Goal: Task Accomplishment & Management: Manage account settings

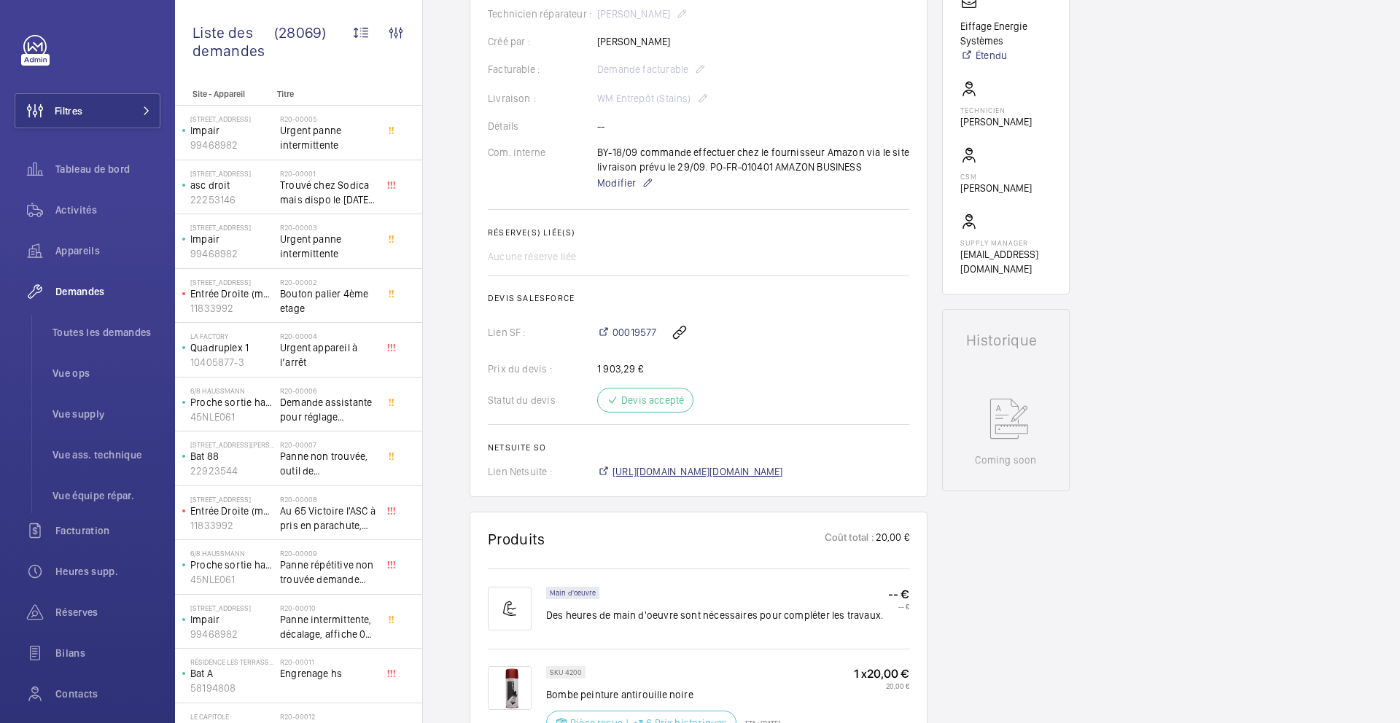
scroll to position [376, 0]
click at [680, 475] on span "[URL][DOMAIN_NAME][DOMAIN_NAME]" at bounding box center [697, 471] width 171 height 15
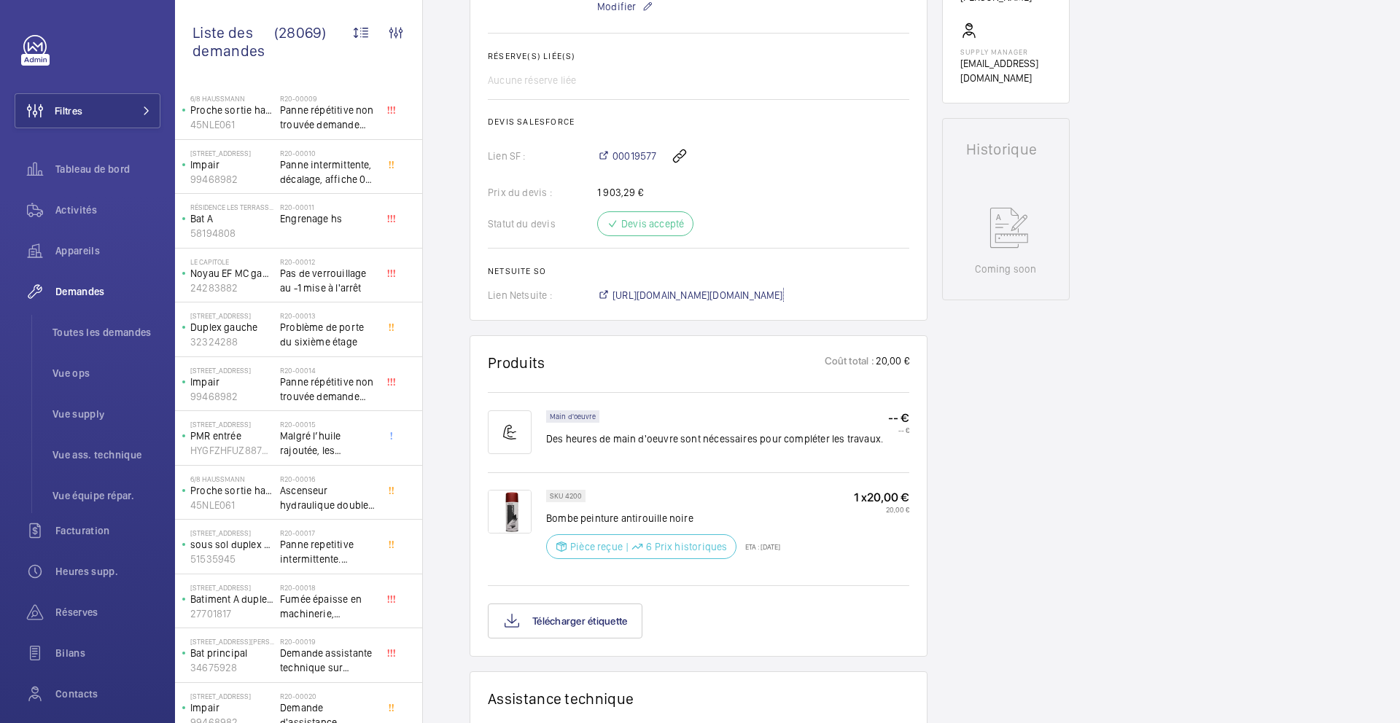
scroll to position [0, 0]
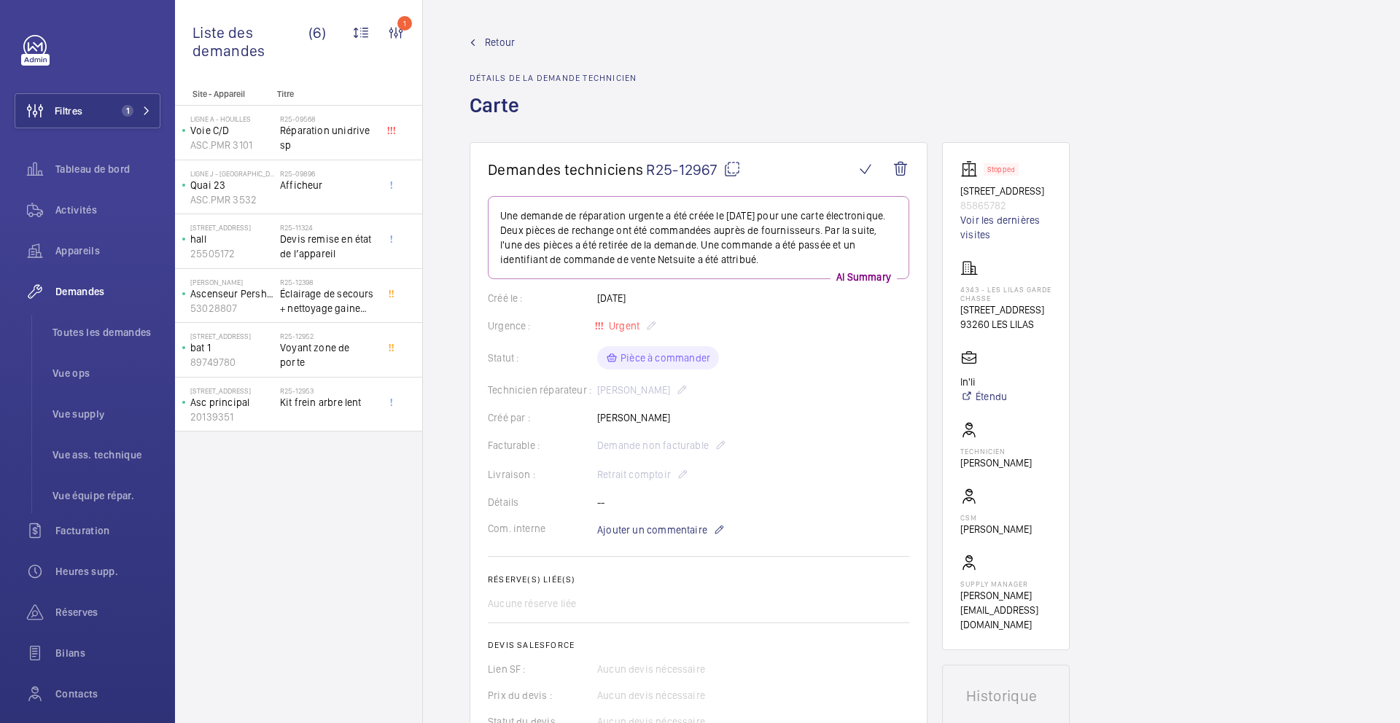
scroll to position [356, 0]
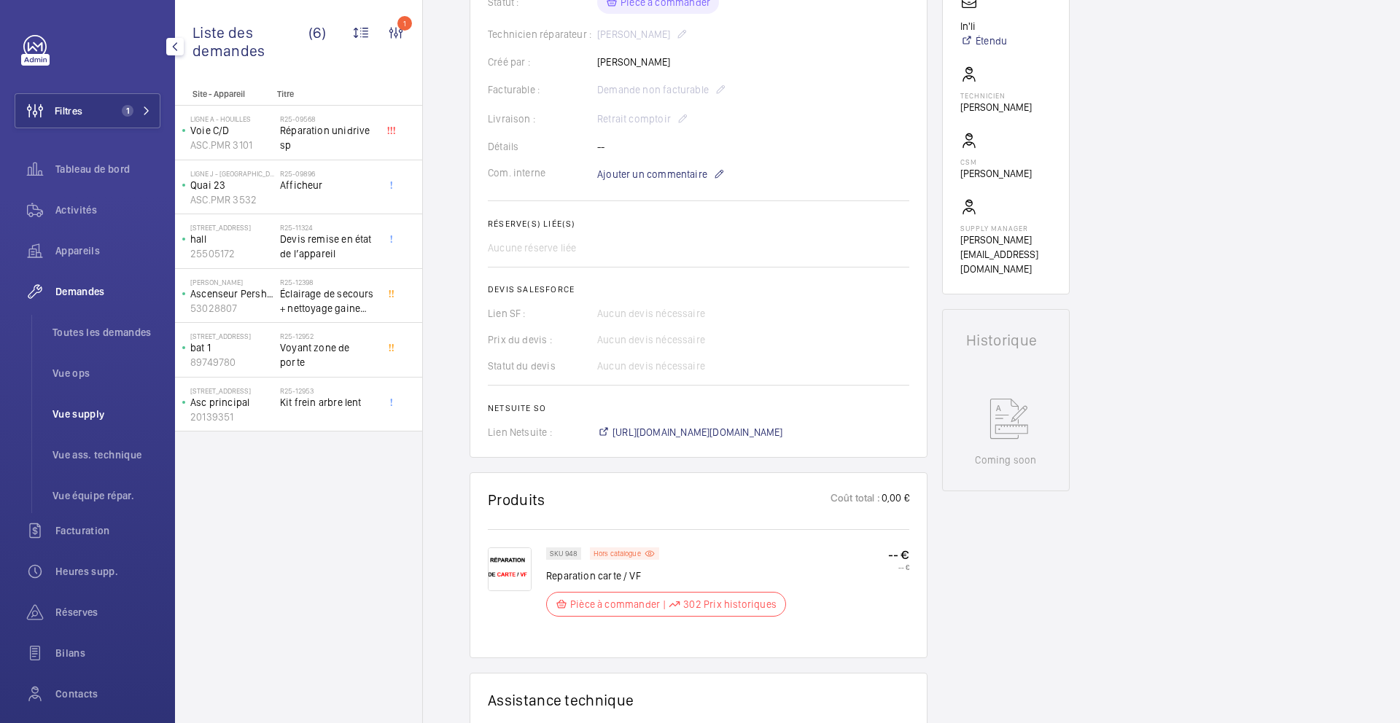
click at [66, 416] on span "Vue supply" at bounding box center [106, 414] width 108 height 15
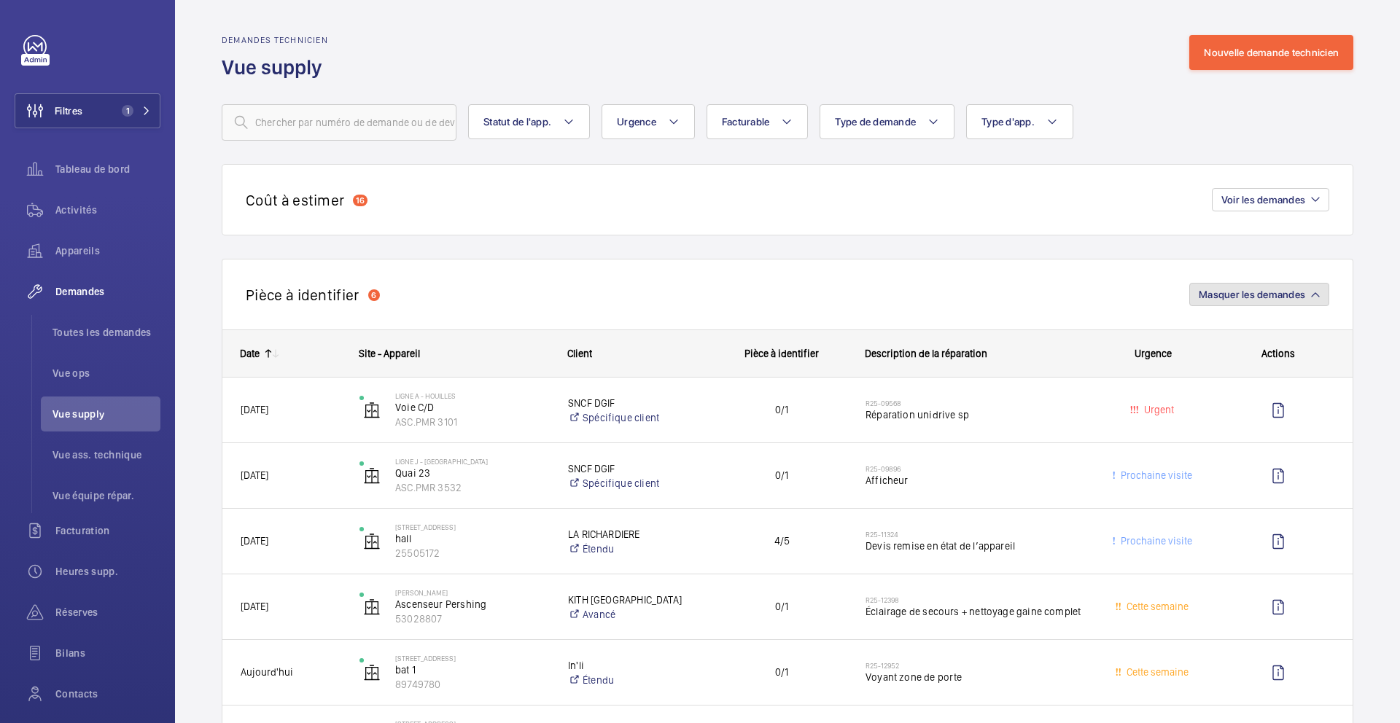
click at [1276, 292] on span "Masquer les demandes" at bounding box center [1252, 295] width 106 height 12
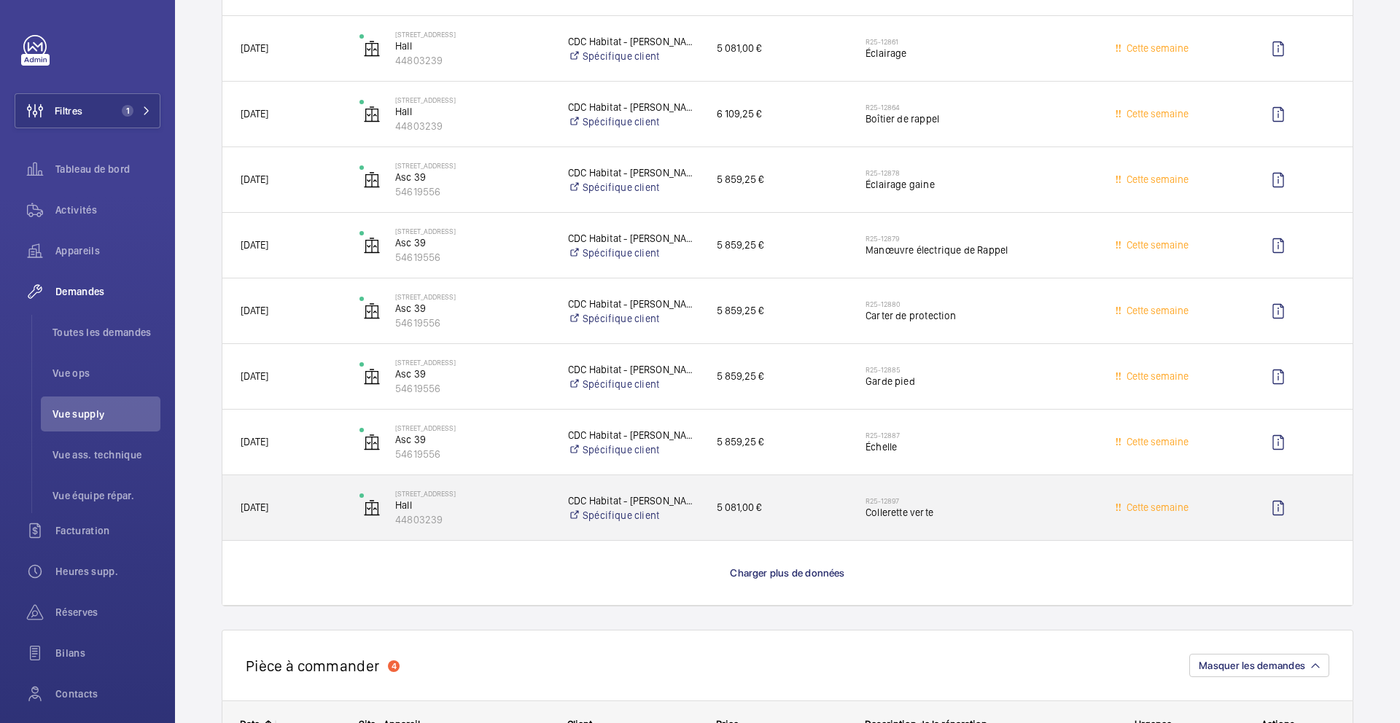
scroll to position [1248, 0]
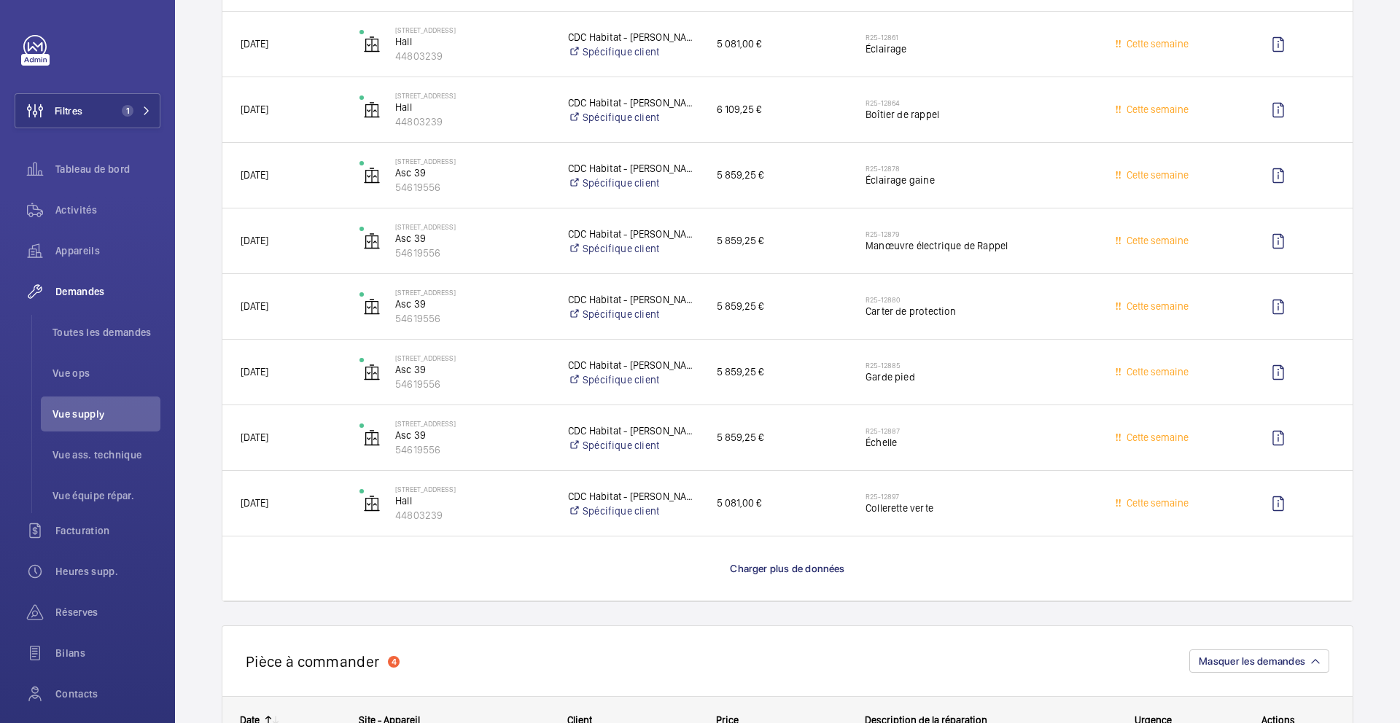
click at [821, 581] on wm-front-load-more-cell "Charger plus de données" at bounding box center [787, 569] width 1130 height 64
click at [825, 564] on span "Charger plus de données" at bounding box center [787, 569] width 114 height 12
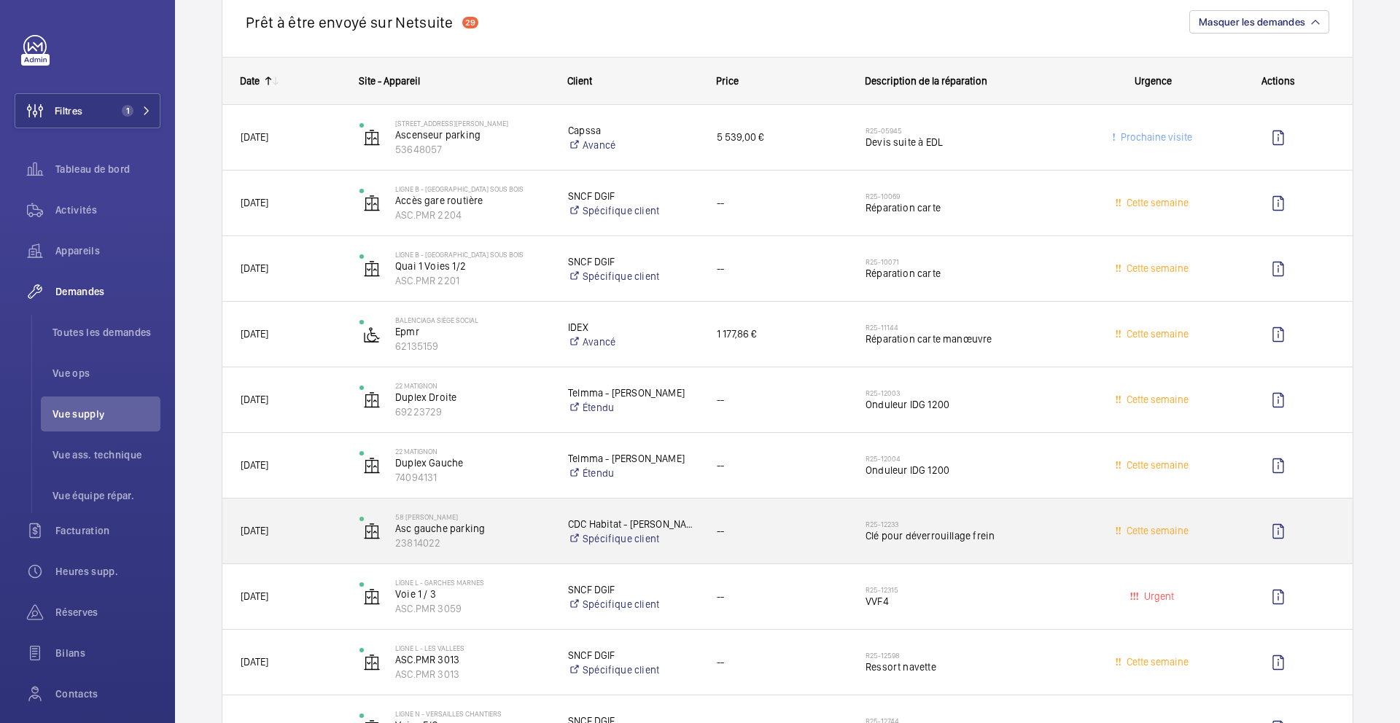
scroll to position [359, 0]
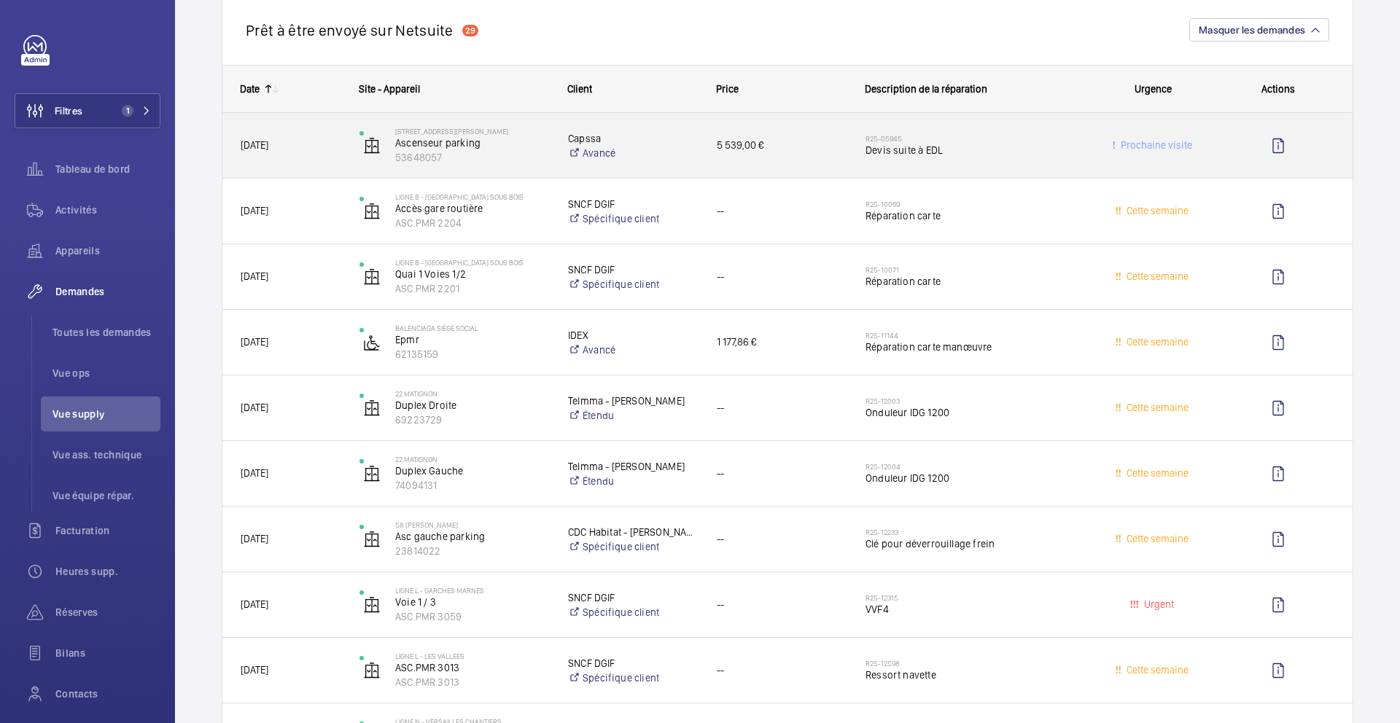
click at [1003, 170] on div "R25-05945 Devis suite à EDL" at bounding box center [966, 146] width 236 height 66
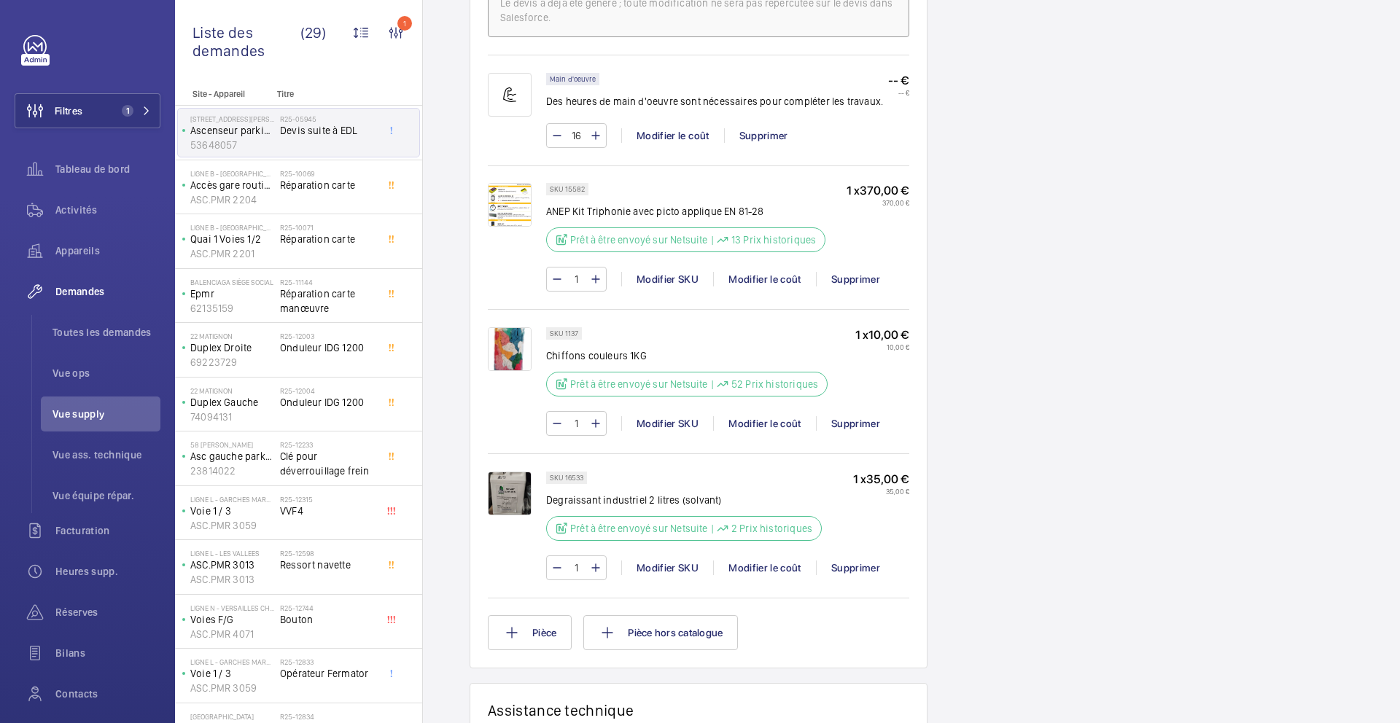
scroll to position [1291, 0]
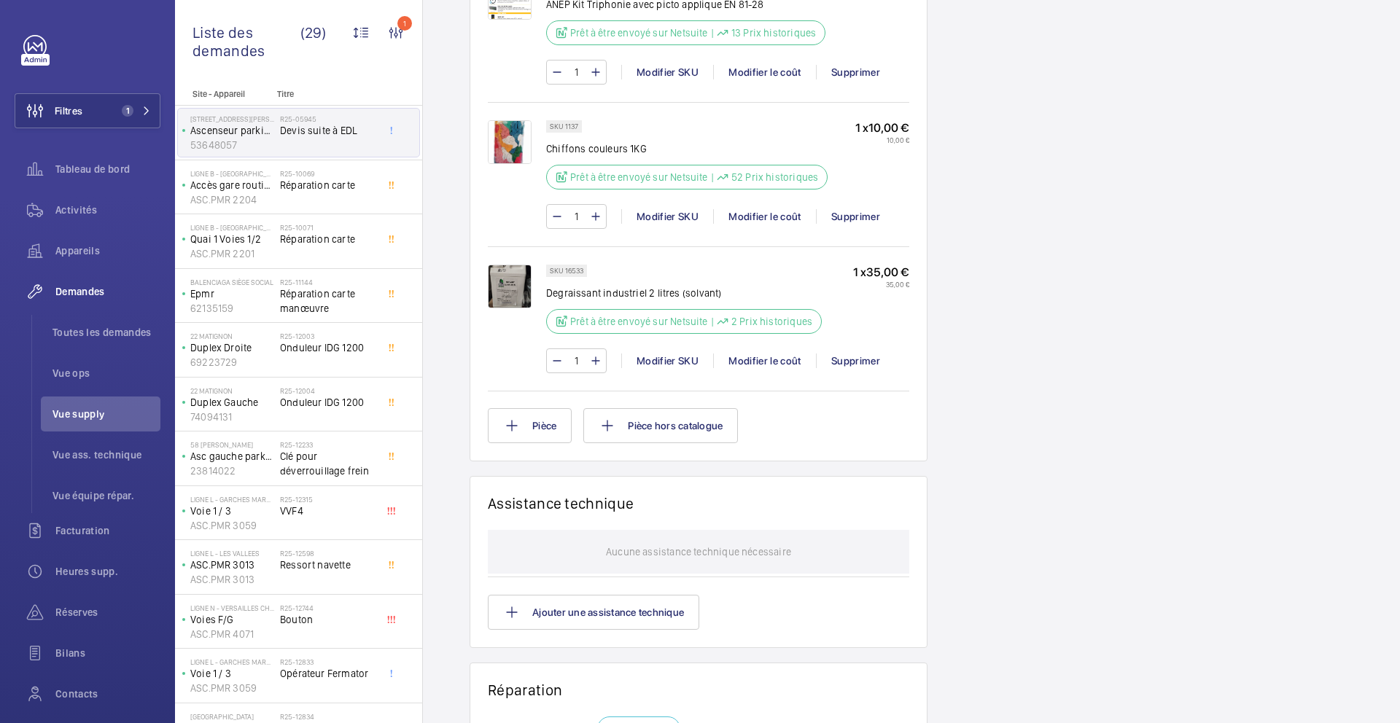
click at [576, 272] on p "SKU 16533" at bounding box center [567, 270] width 34 height 5
copy p "16533"
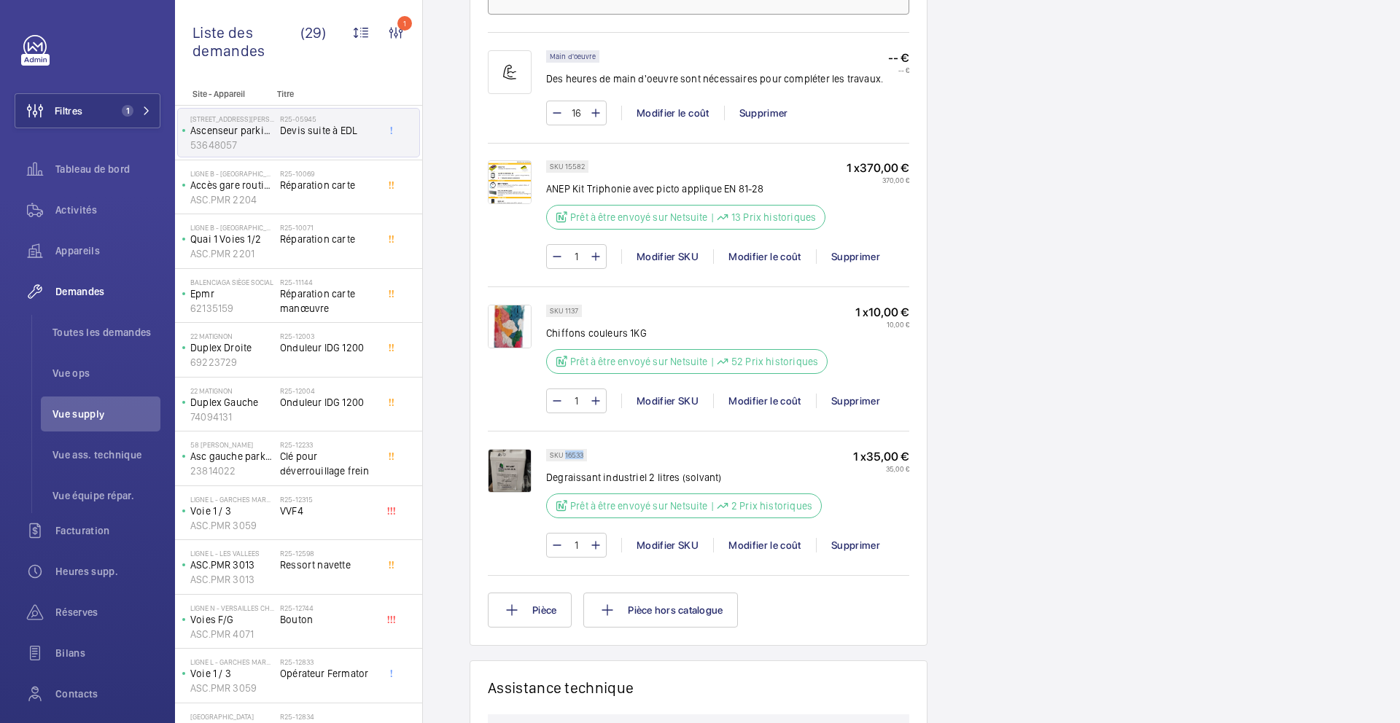
scroll to position [1099, 0]
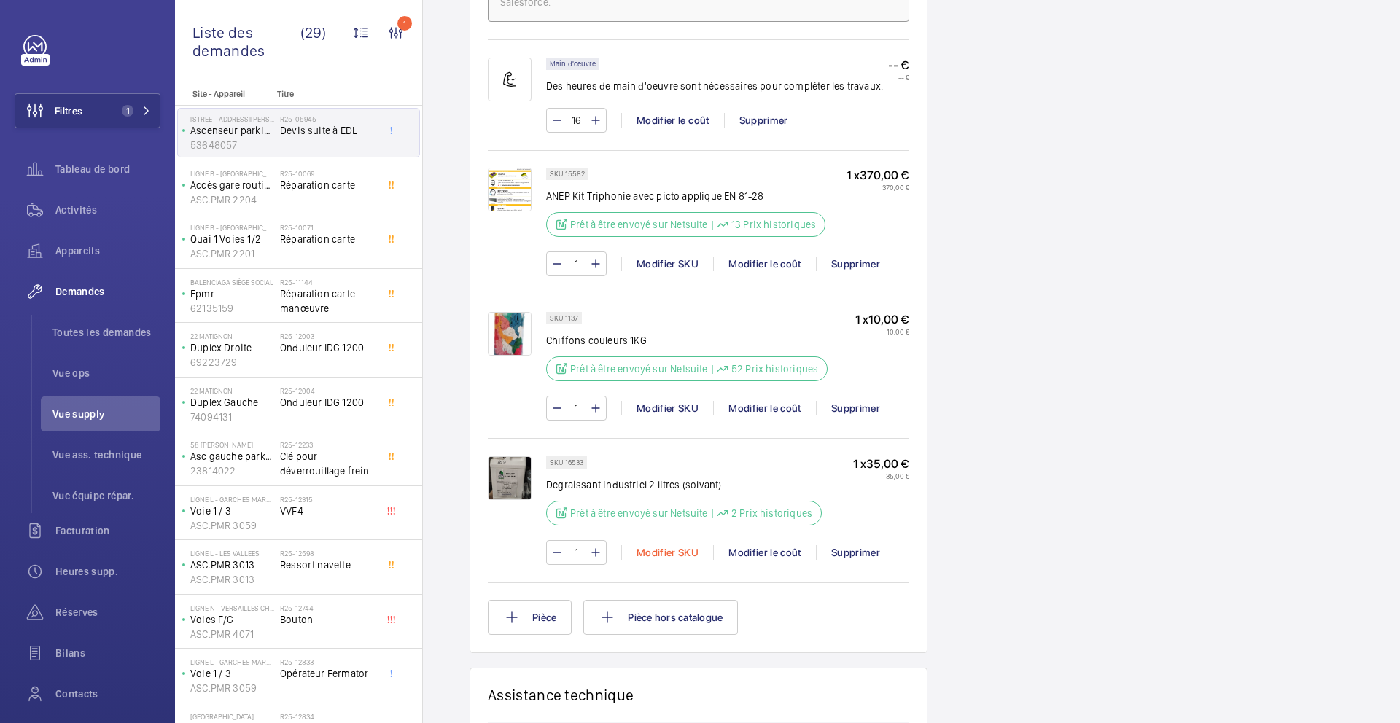
click at [646, 550] on div "Modifier SKU" at bounding box center [667, 552] width 92 height 15
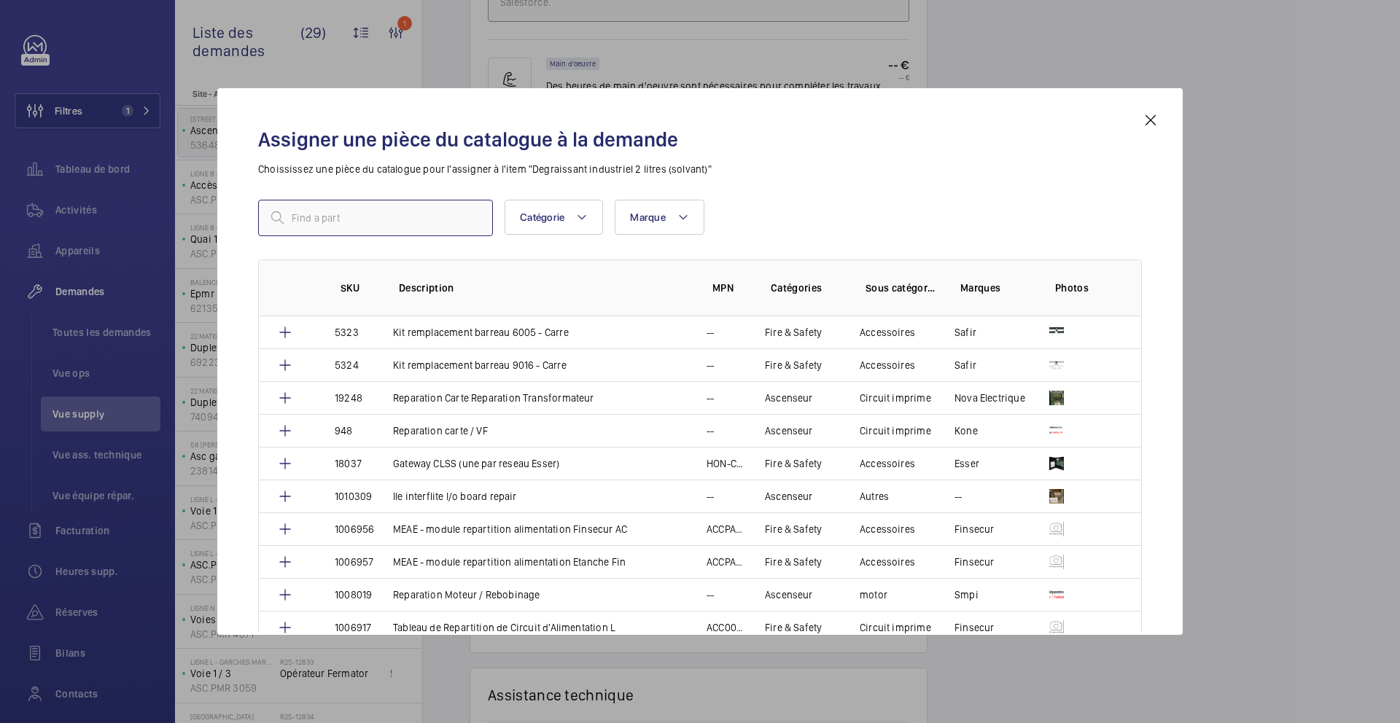
click at [398, 212] on input "text" at bounding box center [375, 218] width 235 height 36
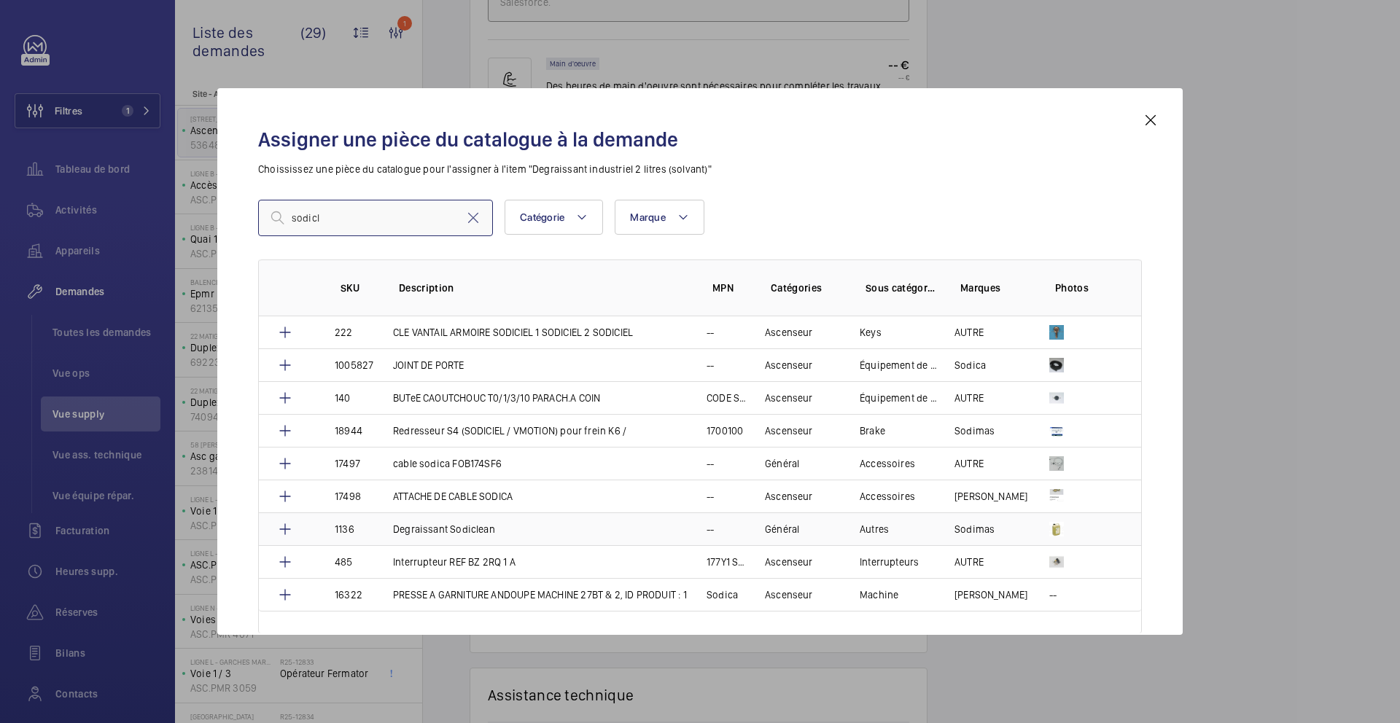
type input "sodicl"
click at [650, 524] on td "Degraissant Sodiclean" at bounding box center [532, 529] width 314 height 33
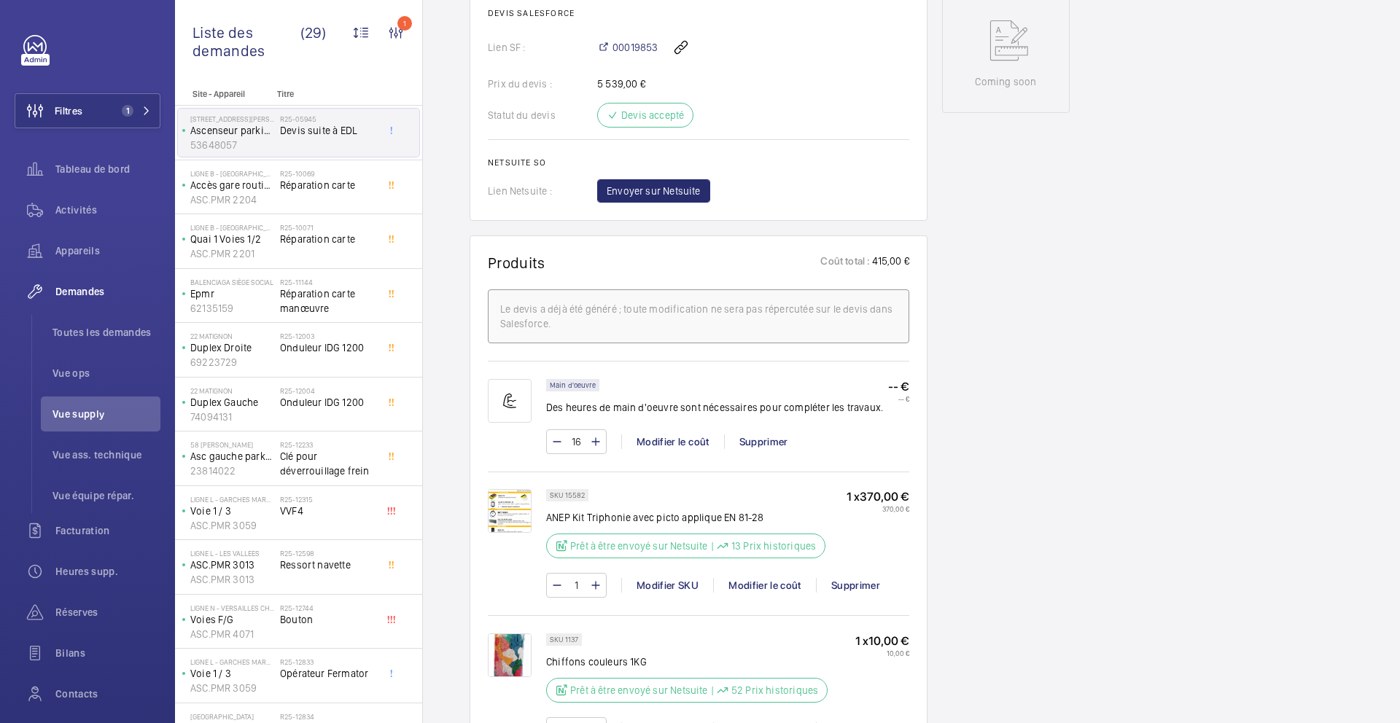
scroll to position [1074, 0]
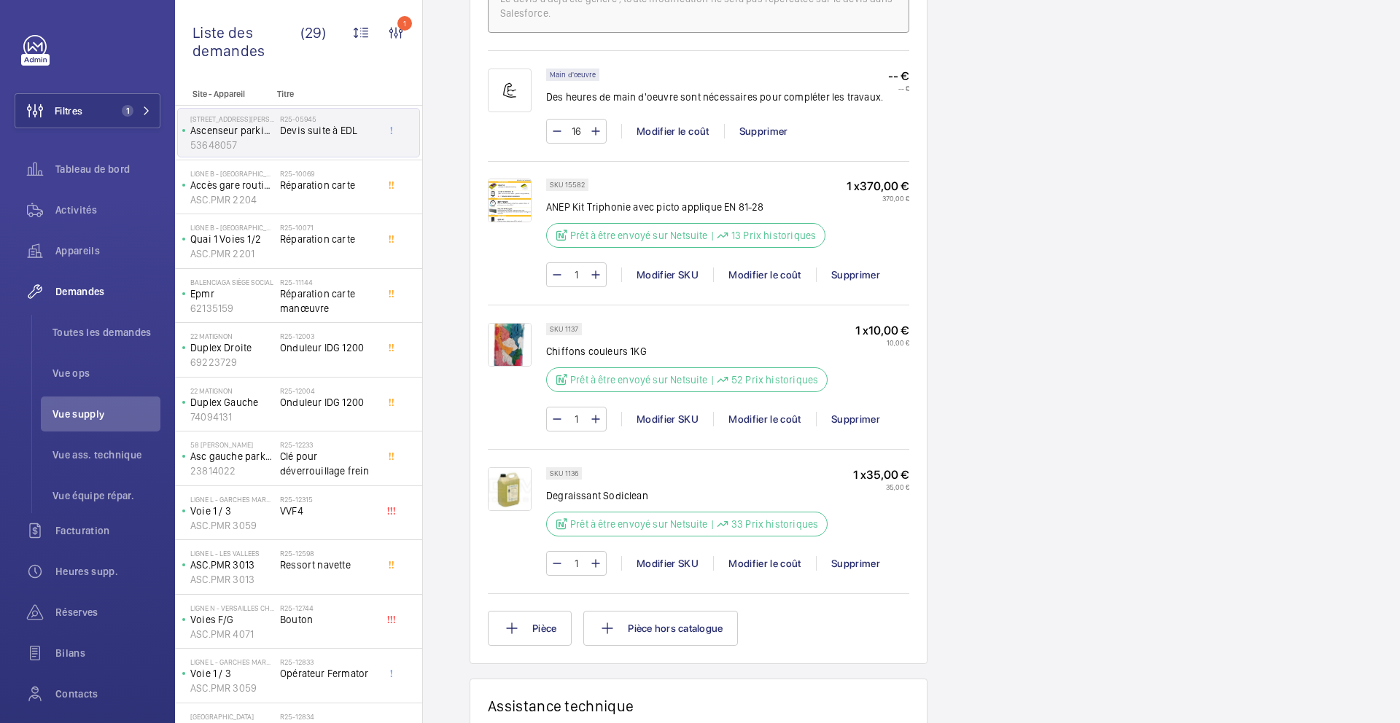
click at [566, 476] on p "SKU 1136" at bounding box center [564, 473] width 28 height 5
click at [789, 576] on div "1 Modifier SKU Modifier le coût Supprimer" at bounding box center [727, 563] width 363 height 25
click at [788, 571] on div "Modifier le coût" at bounding box center [764, 563] width 103 height 15
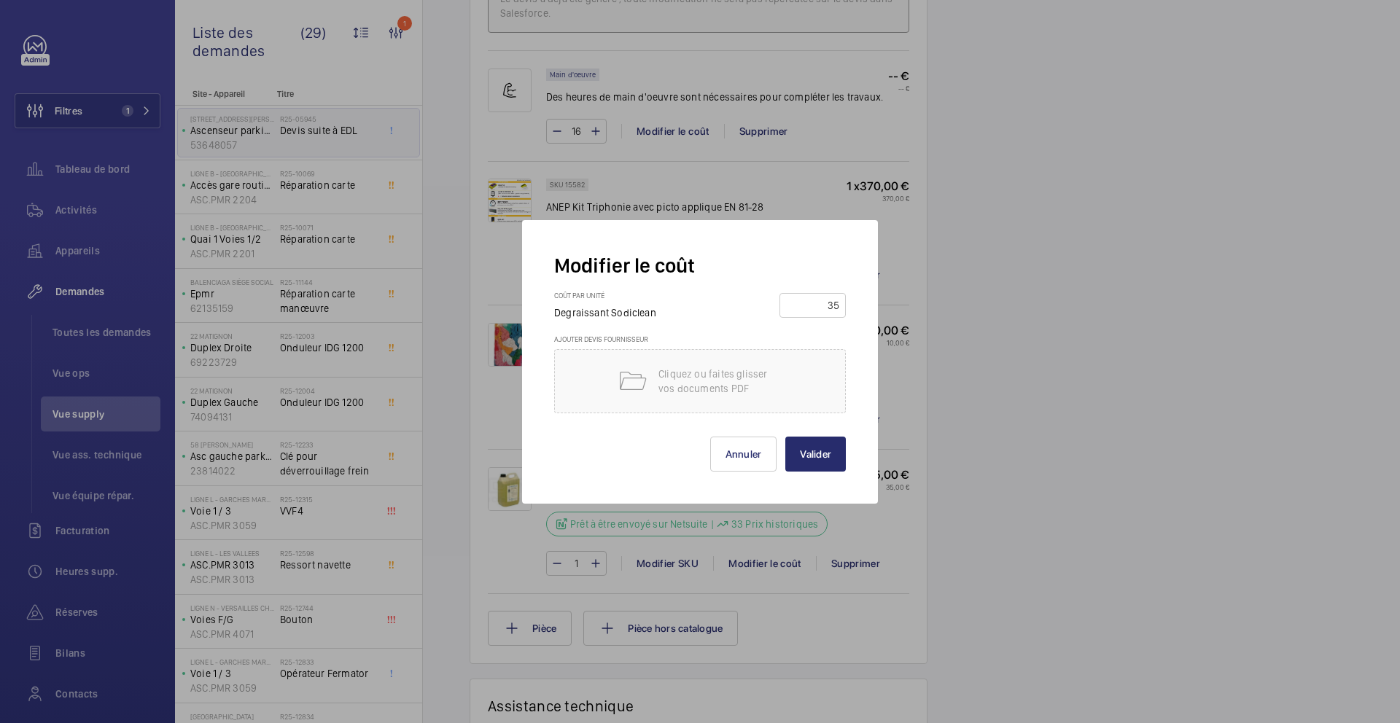
drag, startPoint x: 819, startPoint y: 308, endPoint x: 957, endPoint y: 308, distance: 137.8
click at [948, 308] on div "Modifier le coût Coût par unité Degraissant Sodiclean 35 Ajouter devis fourniss…" at bounding box center [700, 361] width 1400 height 723
type input "55"
click at [828, 451] on button "Valider" at bounding box center [815, 454] width 61 height 35
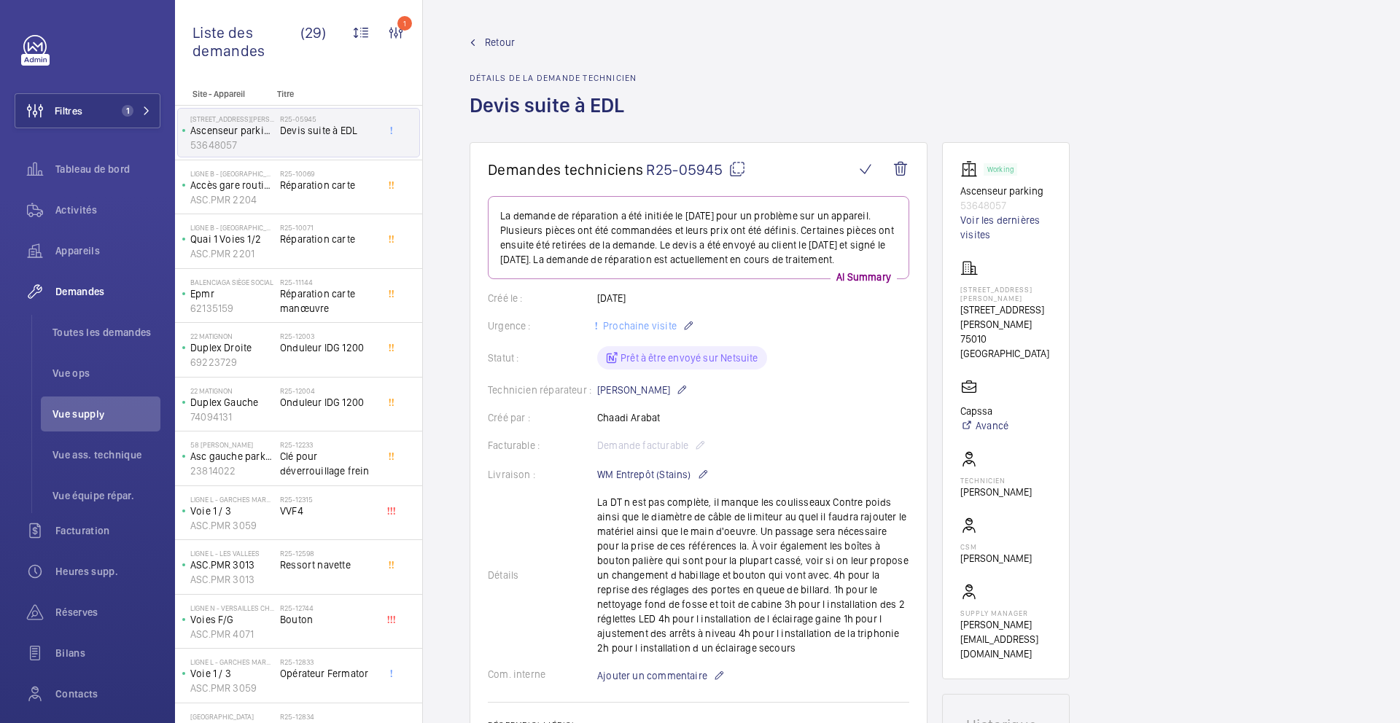
click at [735, 169] on mat-icon at bounding box center [736, 168] width 17 height 17
click at [741, 183] on wm-front-card-header "Demandes techniciens R25-05945" at bounding box center [698, 178] width 421 height 36
click at [741, 174] on mat-icon at bounding box center [736, 168] width 17 height 17
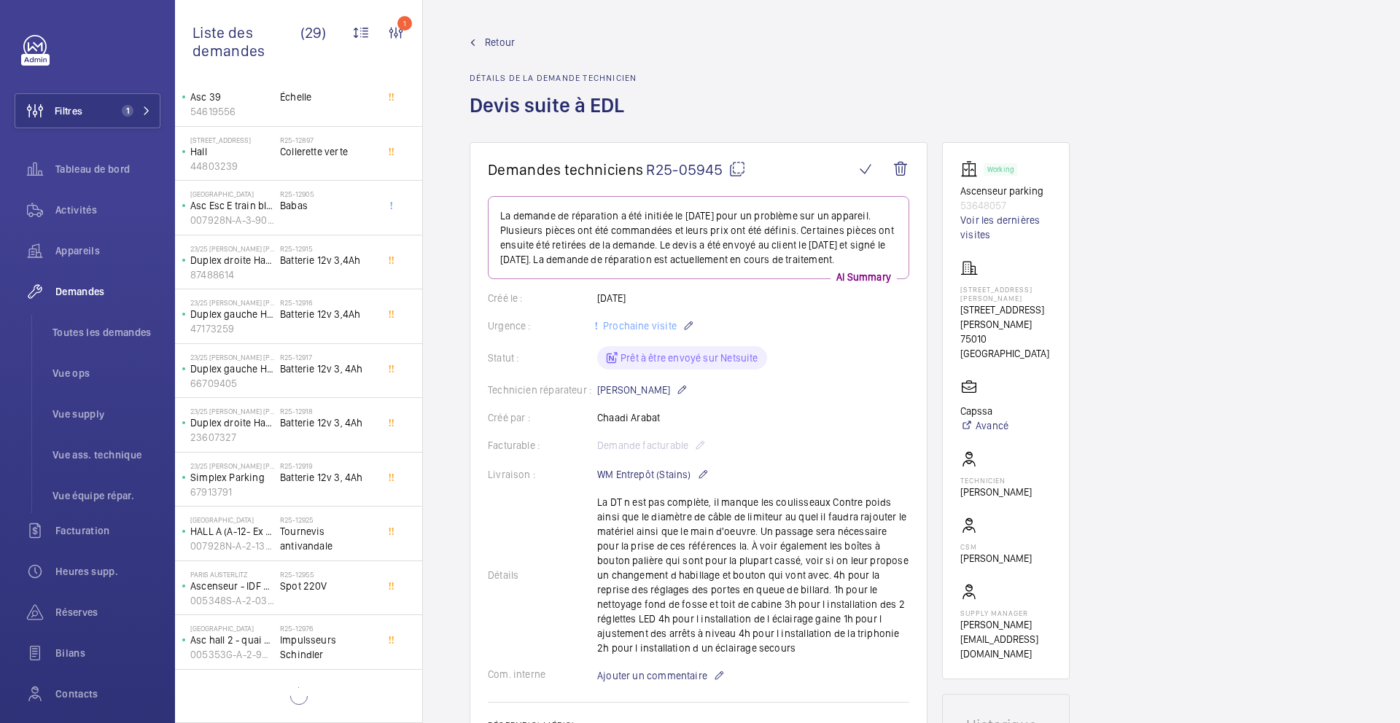
scroll to position [958, 0]
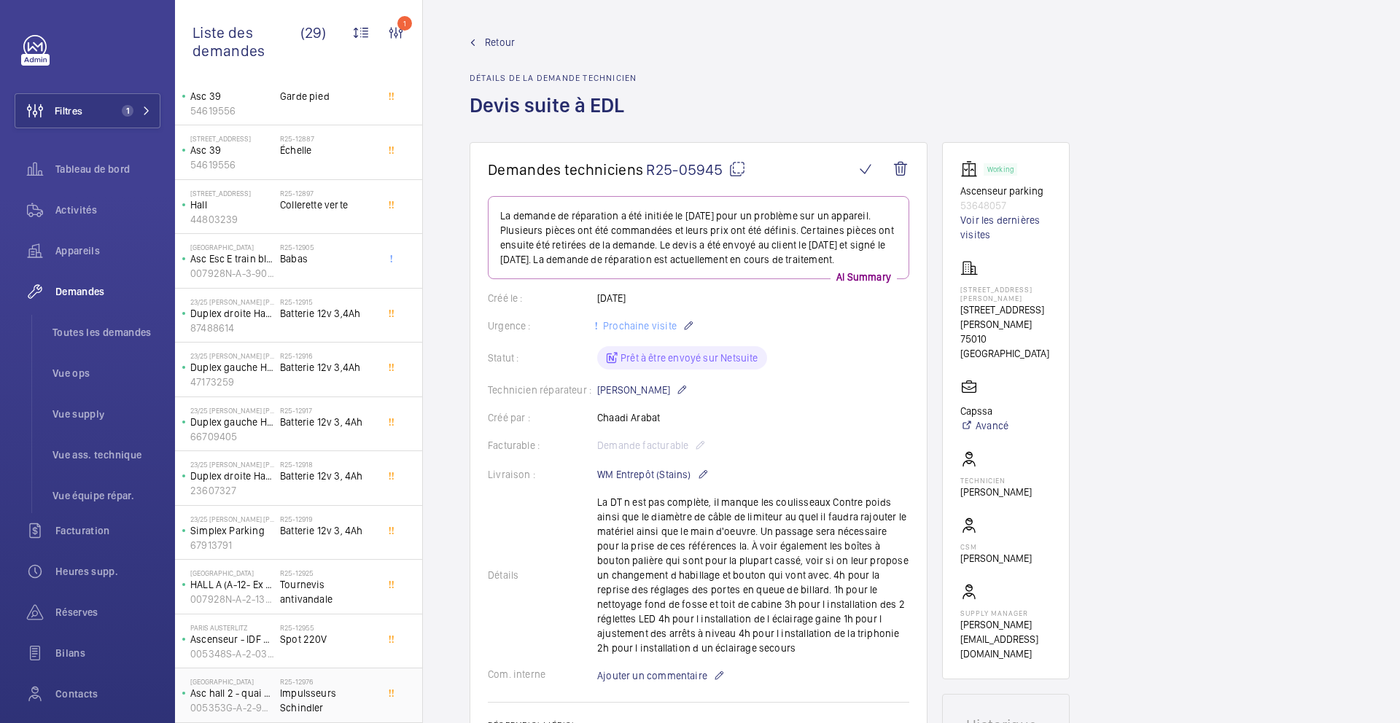
click at [339, 697] on span "Impulsseurs Schindler" at bounding box center [328, 700] width 96 height 29
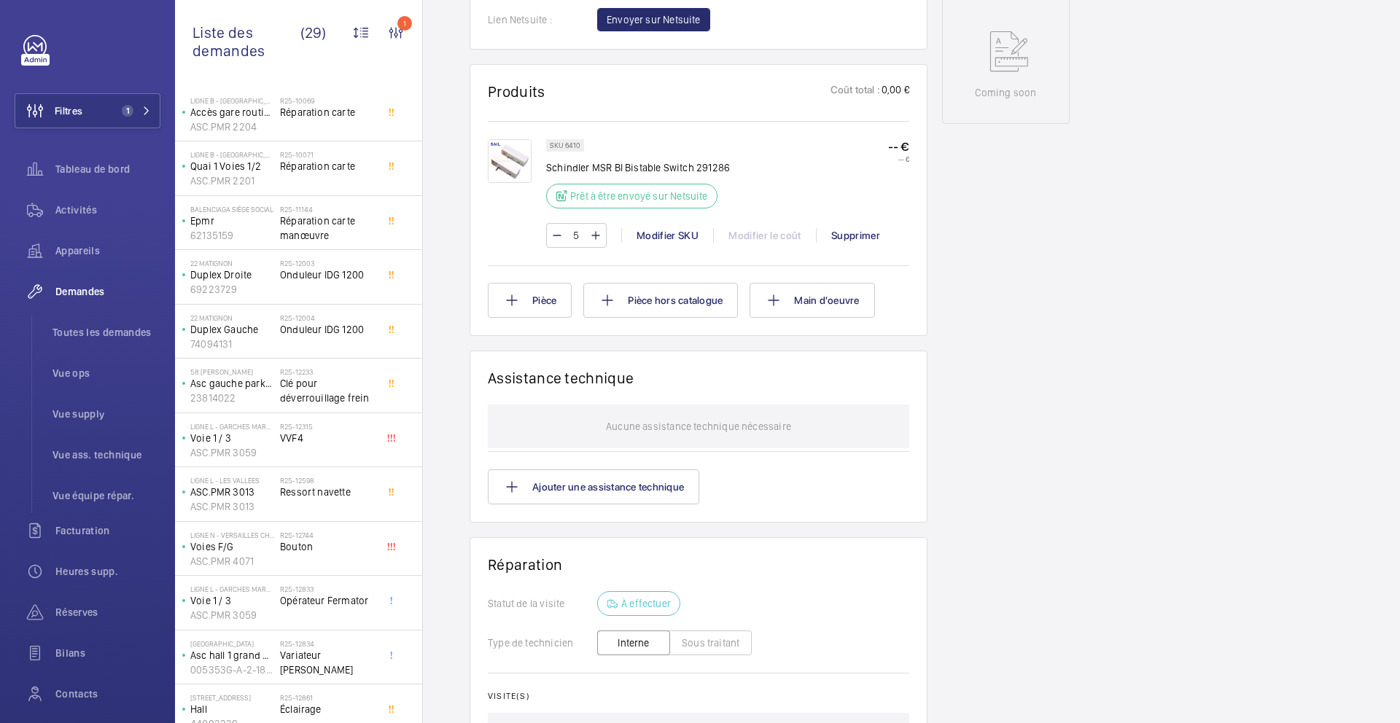
scroll to position [776, 0]
click at [513, 159] on img at bounding box center [510, 158] width 44 height 44
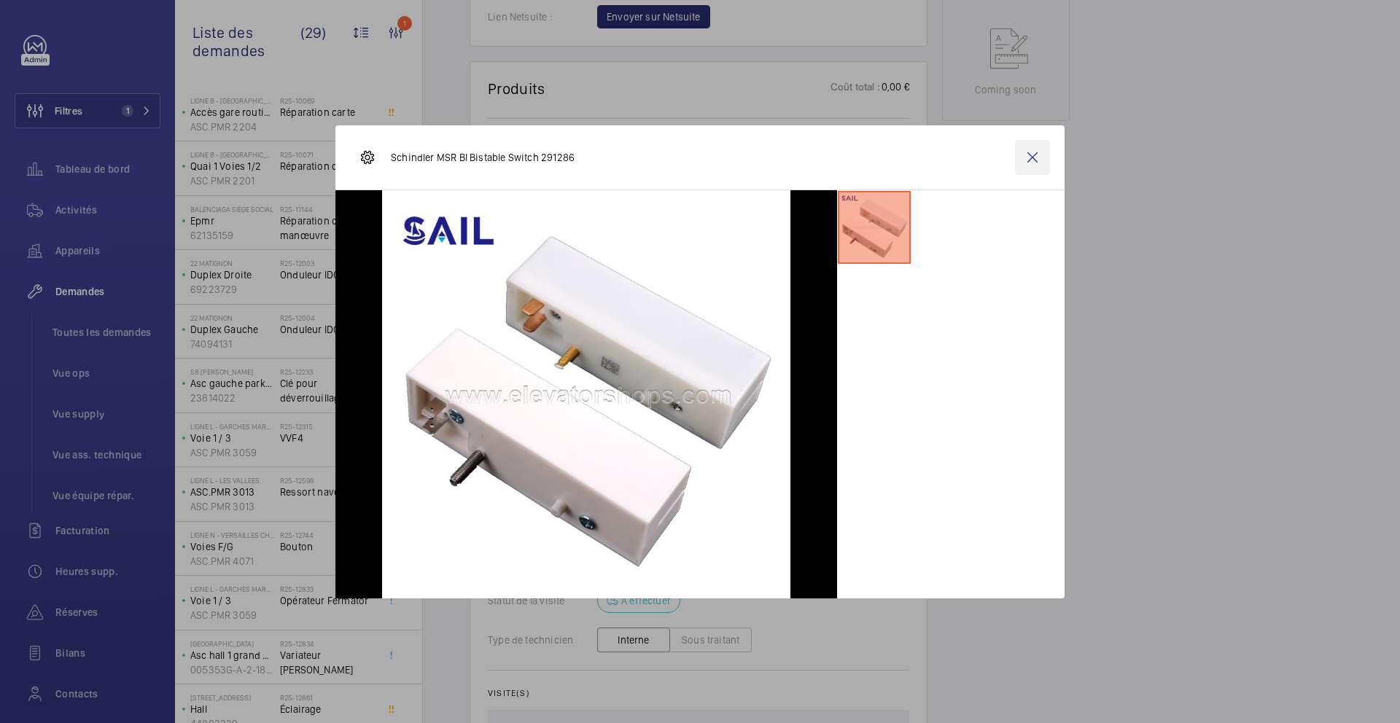
click at [1044, 163] on wm-front-icon-button at bounding box center [1032, 157] width 35 height 35
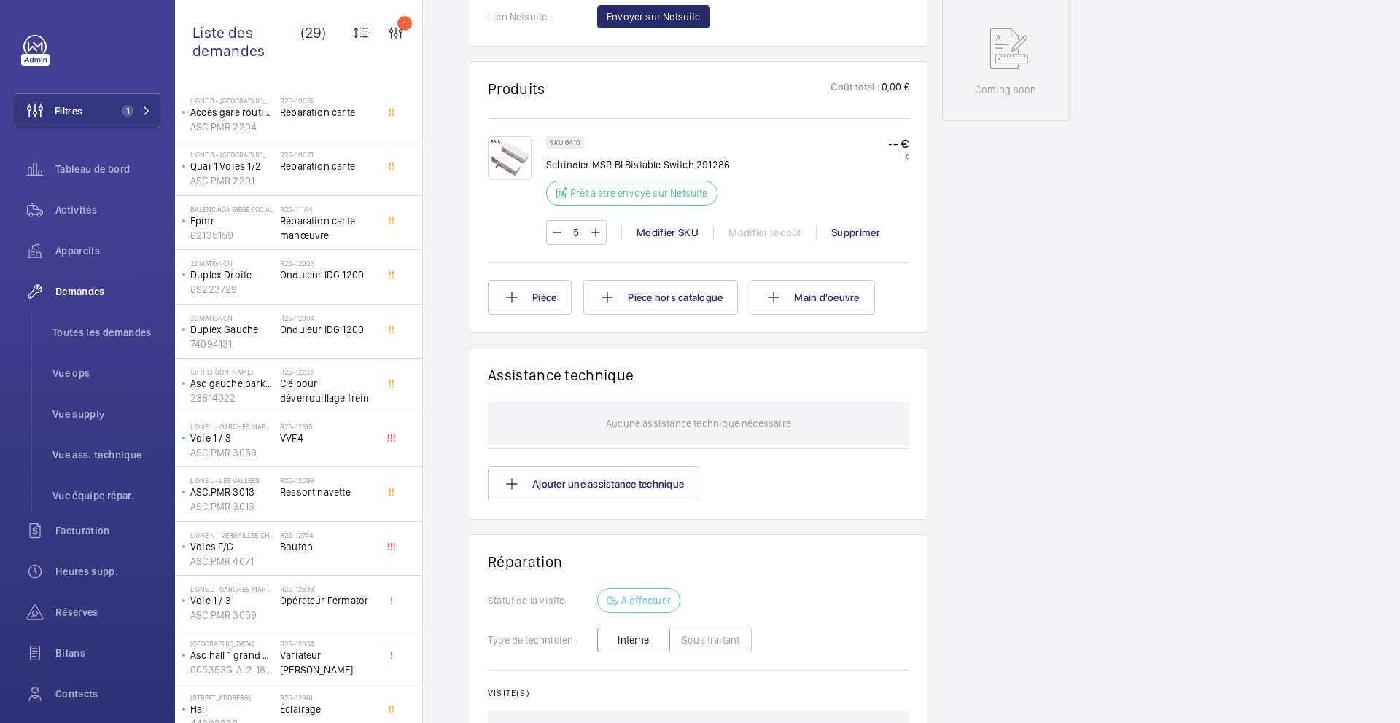
scroll to position [66, 0]
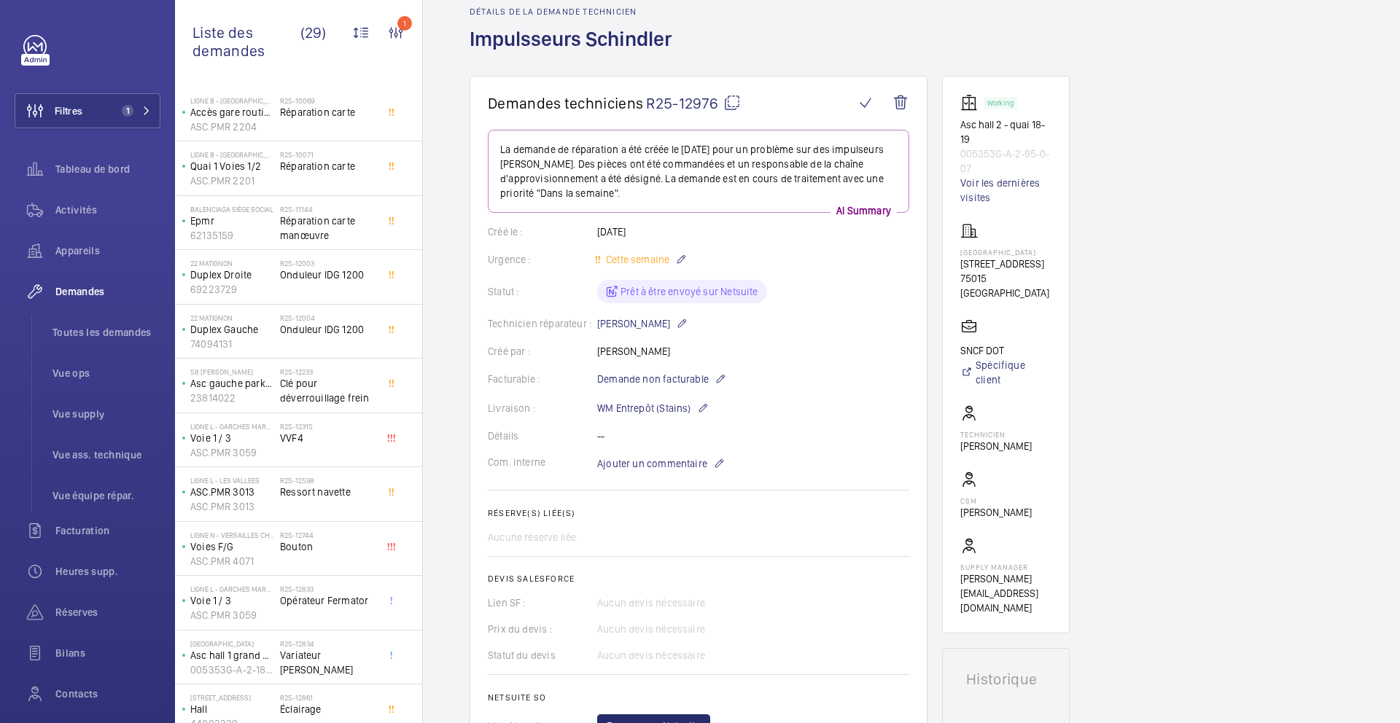
click at [728, 105] on mat-icon at bounding box center [731, 102] width 17 height 17
type textarea "R25-12976"
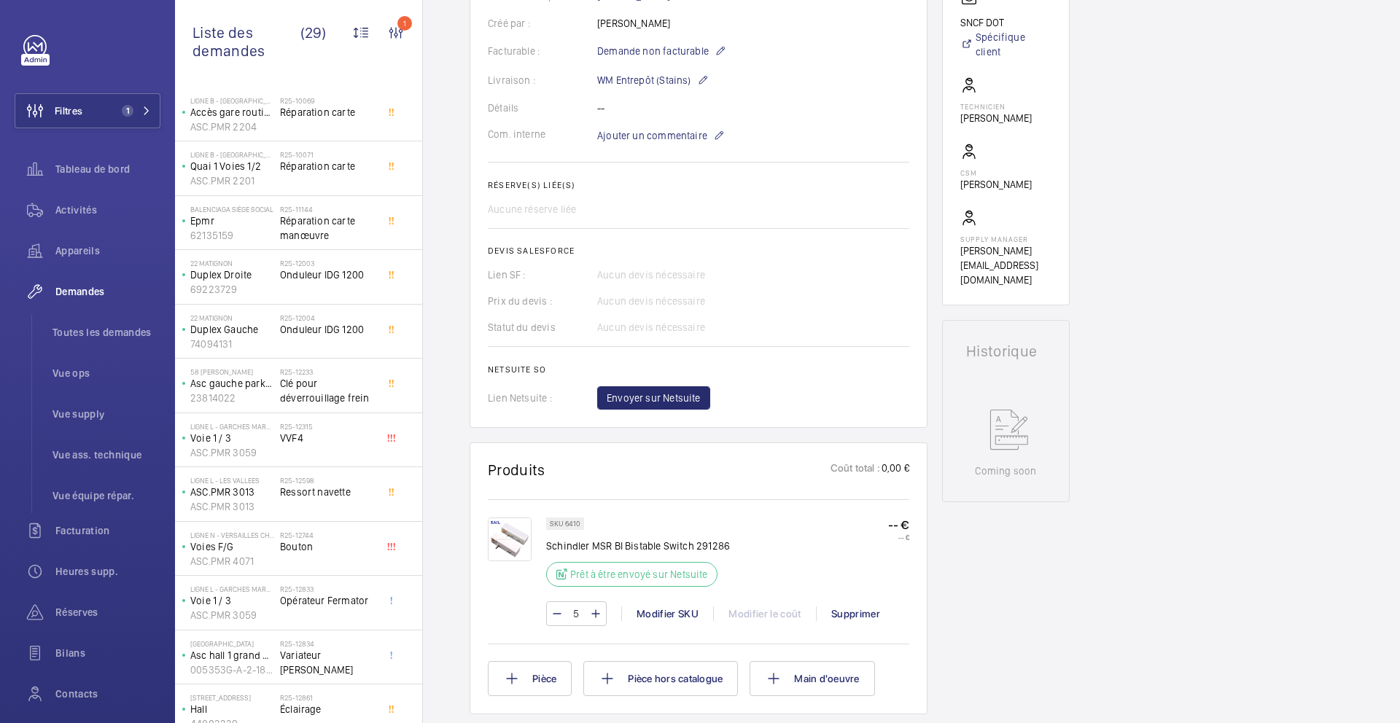
scroll to position [399, 0]
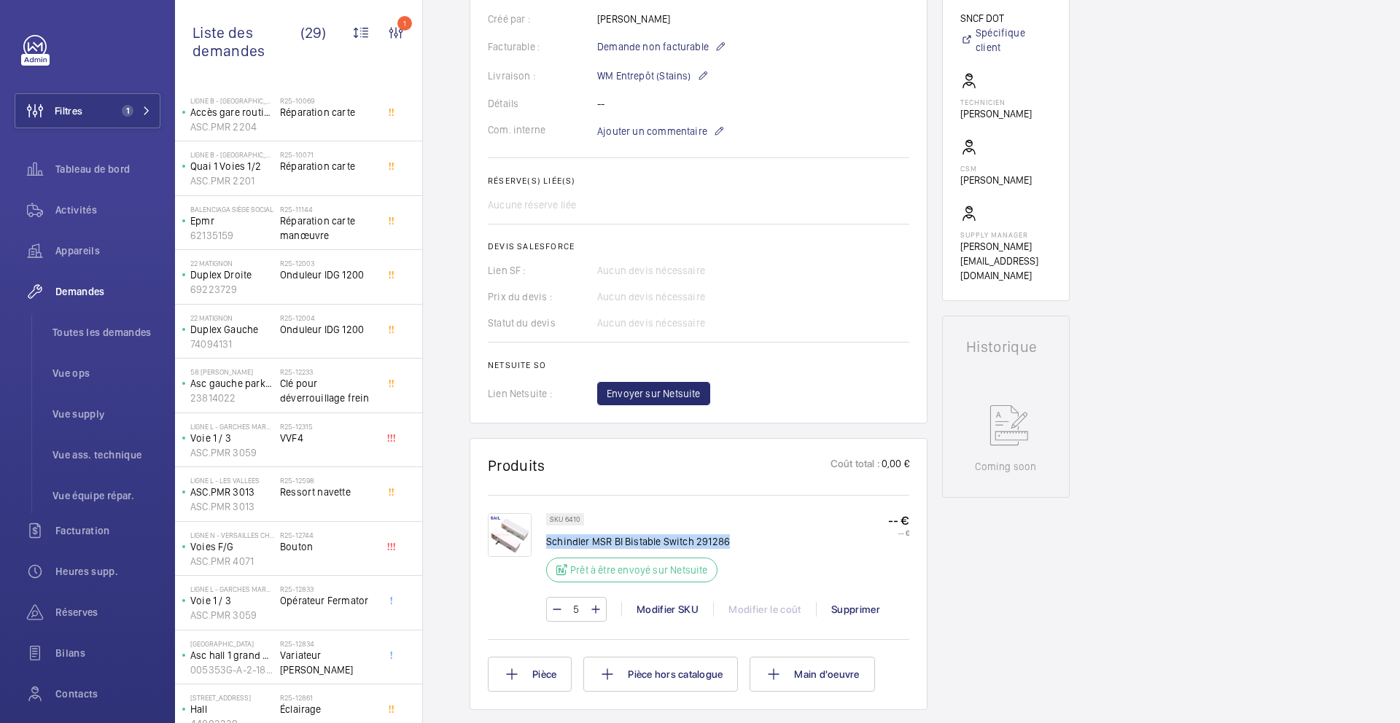
drag, startPoint x: 739, startPoint y: 545, endPoint x: 548, endPoint y: 546, distance: 191.8
click at [548, 546] on div "SKU 6410 Schindler MSR BI Bistable Switch 291286 Prêt à être envoyé sur Netsuit…" at bounding box center [727, 552] width 363 height 78
copy p "Schindler MSR BI Bistable Switch 291286"
click at [526, 535] on img at bounding box center [510, 535] width 44 height 44
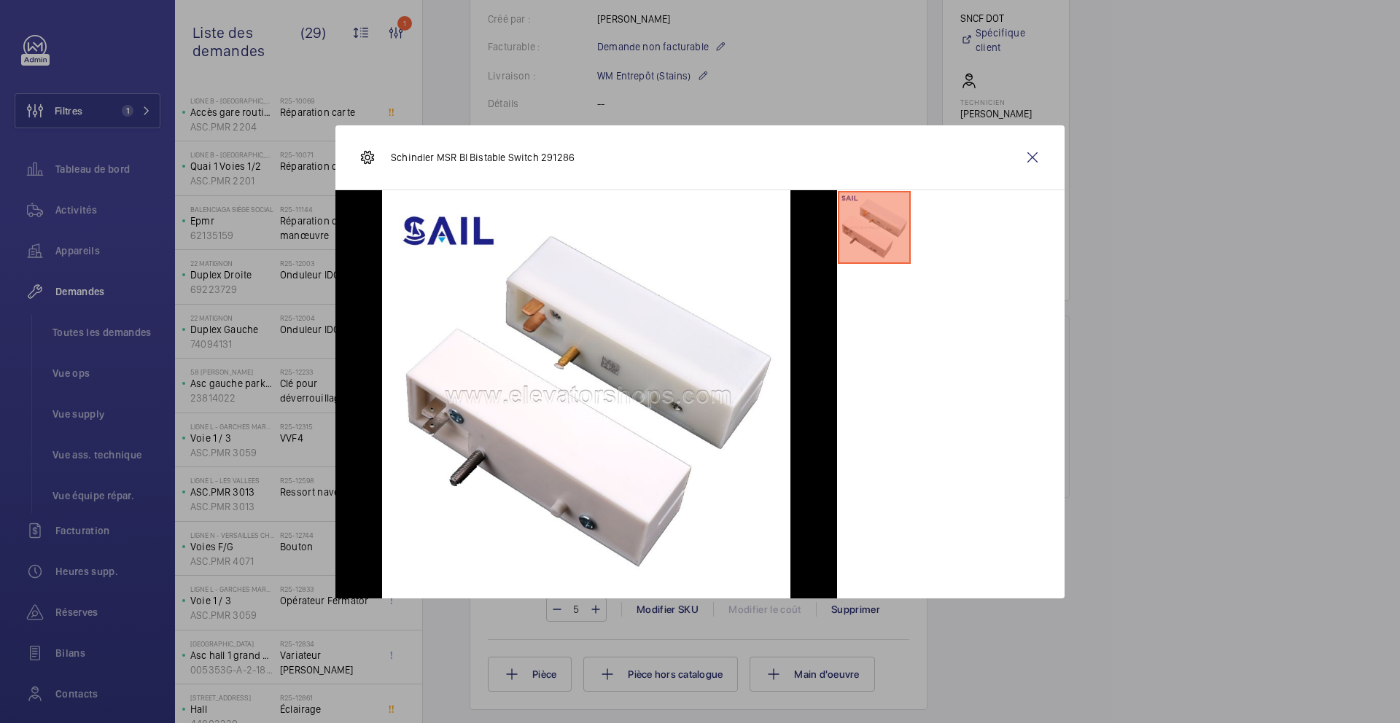
click at [1288, 546] on div at bounding box center [700, 361] width 1400 height 723
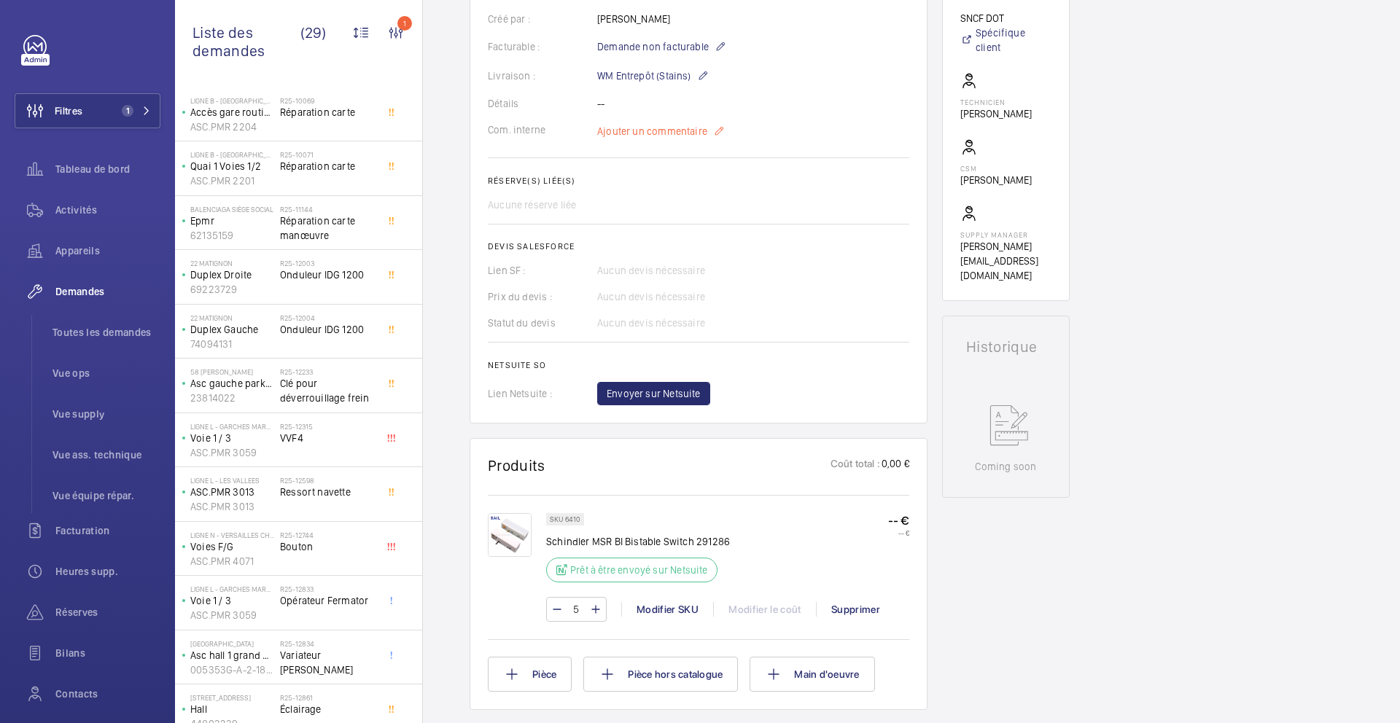
click at [658, 124] on span "Ajouter un commentaire" at bounding box center [652, 131] width 110 height 15
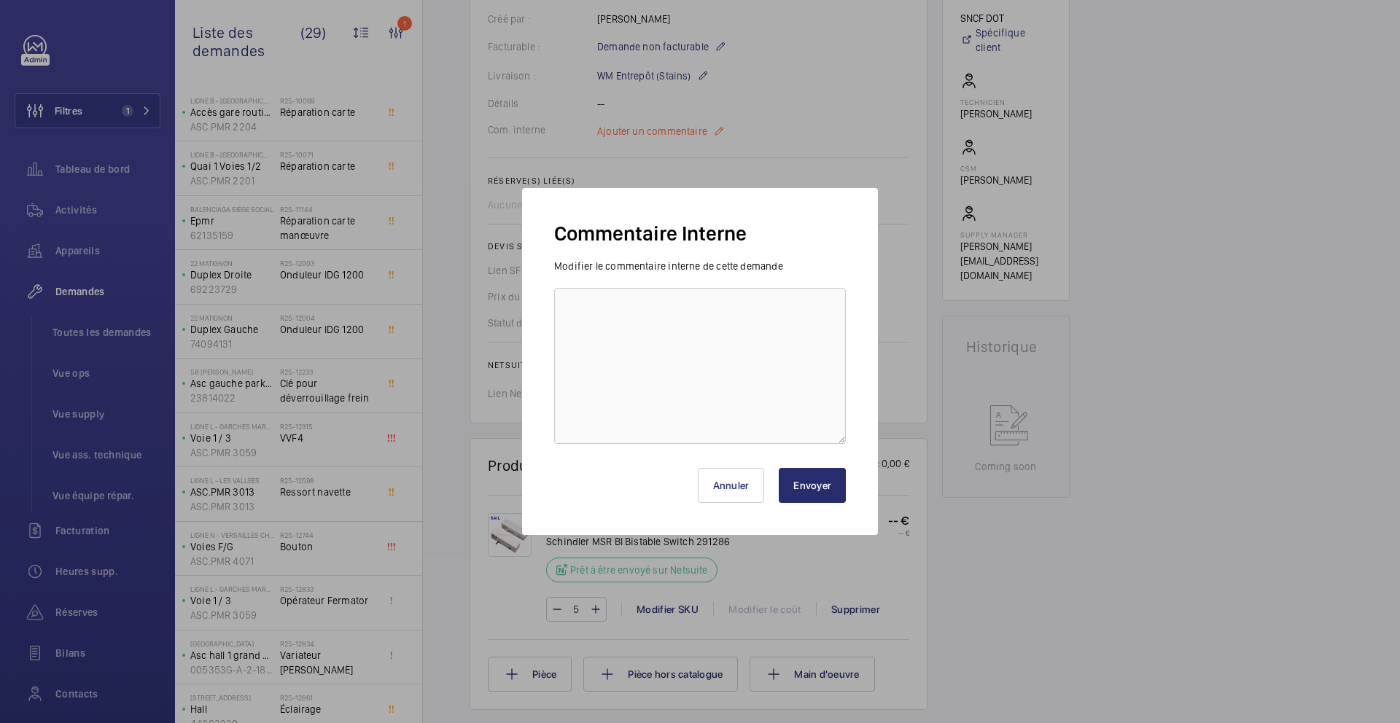
click at [657, 129] on div at bounding box center [700, 361] width 1400 height 723
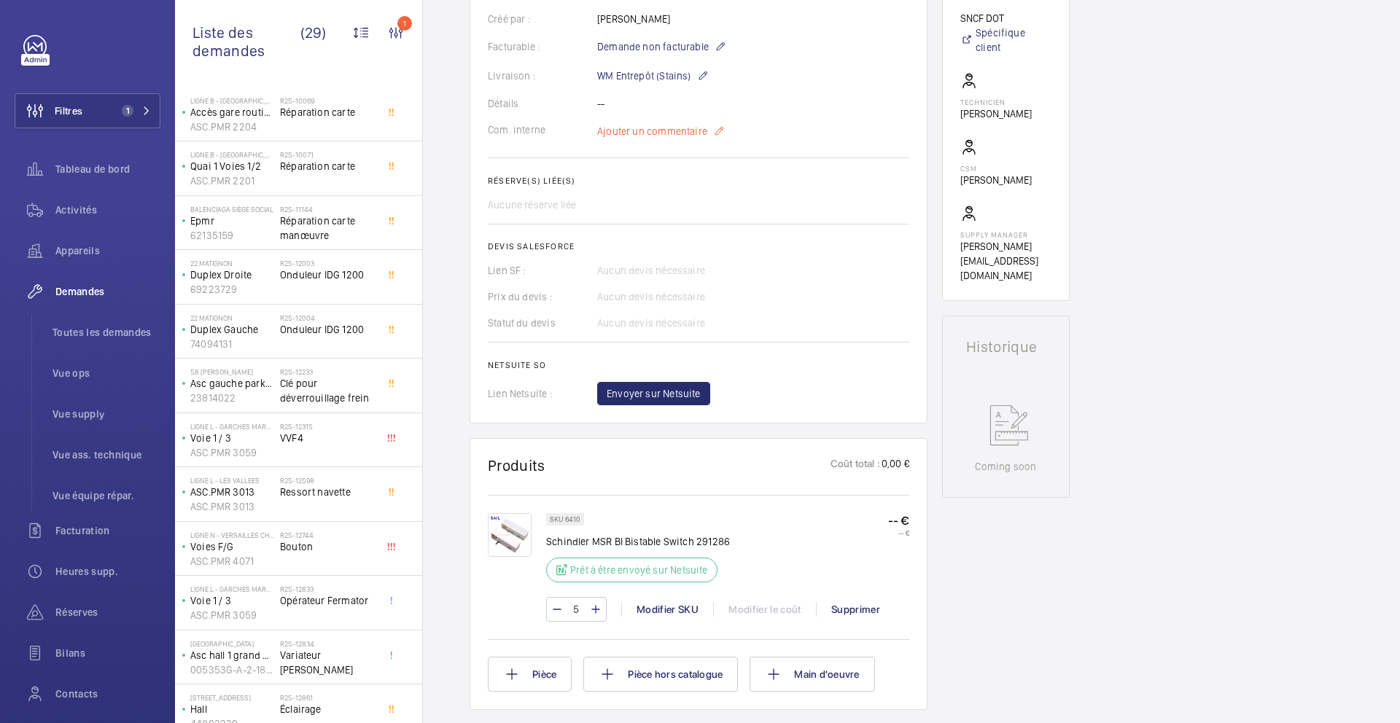
click at [662, 140] on wm-front-card-body "La demande de réparation a été créée le [DATE] pour un problème sur des impulse…" at bounding box center [698, 101] width 421 height 608
click at [662, 130] on span "Ajouter un commentaire" at bounding box center [652, 131] width 110 height 15
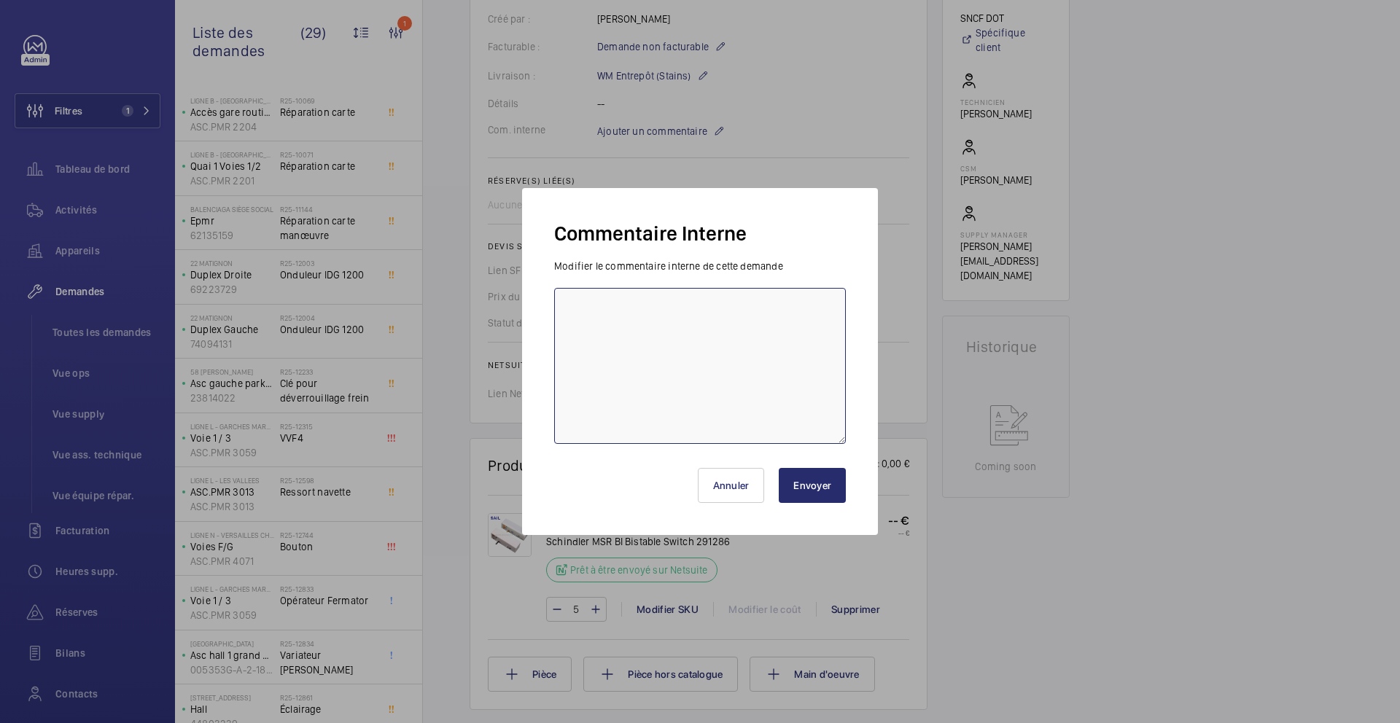
click at [677, 339] on textarea at bounding box center [700, 366] width 292 height 156
type textarea "29/09 demande de [PERSON_NAME] envoyée à sail"
click at [838, 477] on button "Envoyer" at bounding box center [812, 485] width 67 height 35
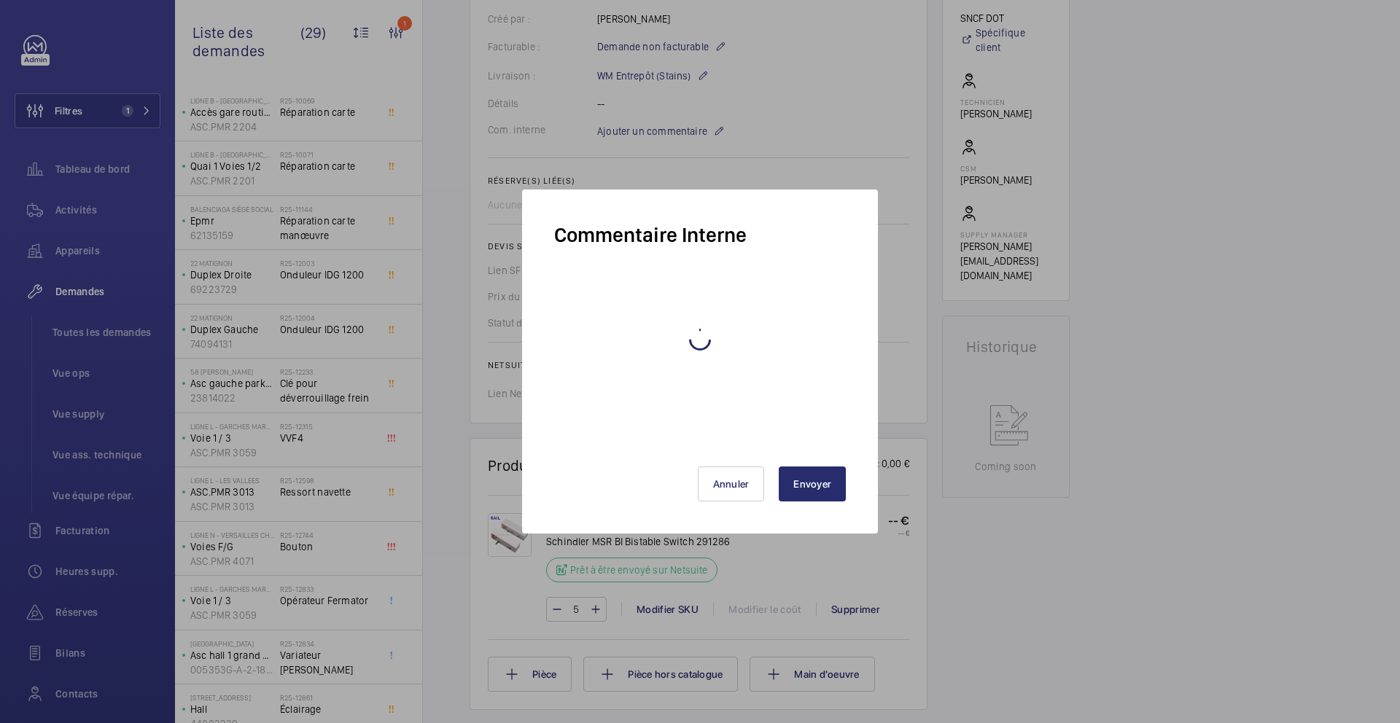
click at [838, 477] on wm-front-async-data-loader "Retour Détails de la demande technicien Impulsseurs Schindler Demandes technici…" at bounding box center [911, 361] width 977 height 723
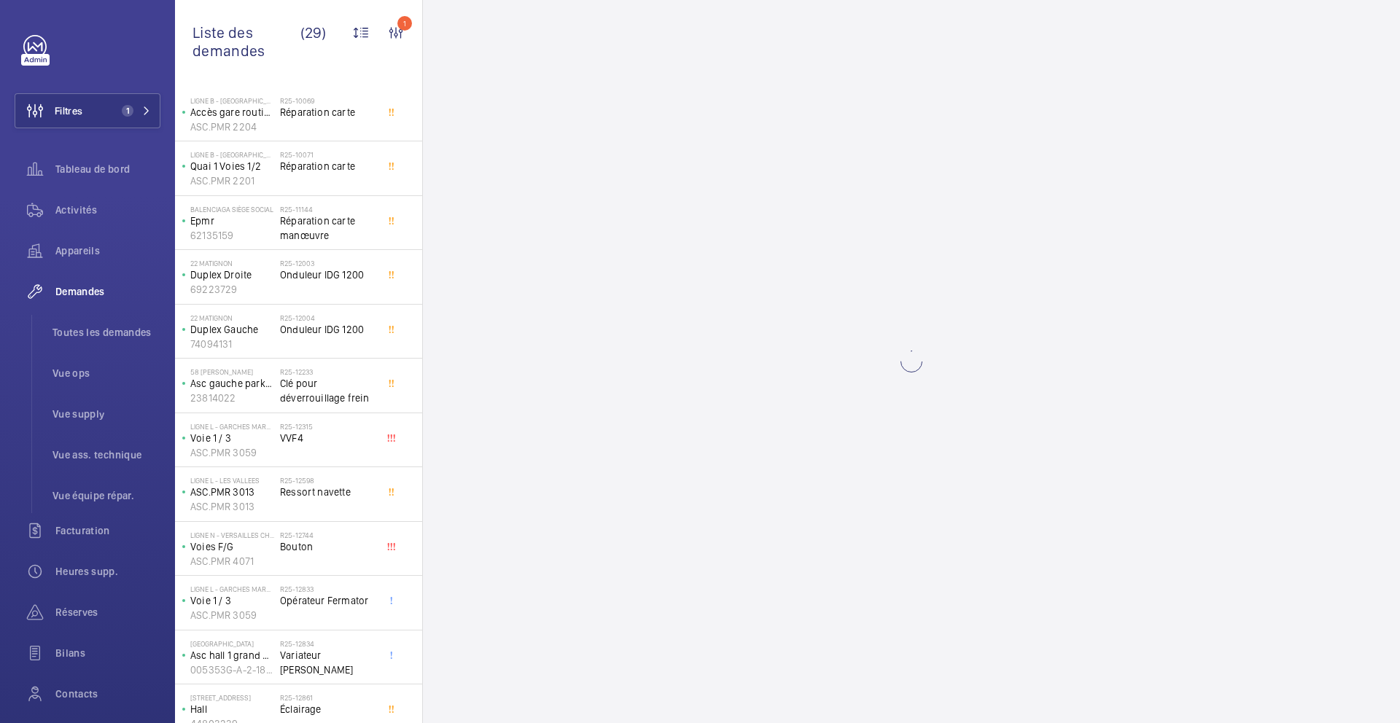
scroll to position [0, 0]
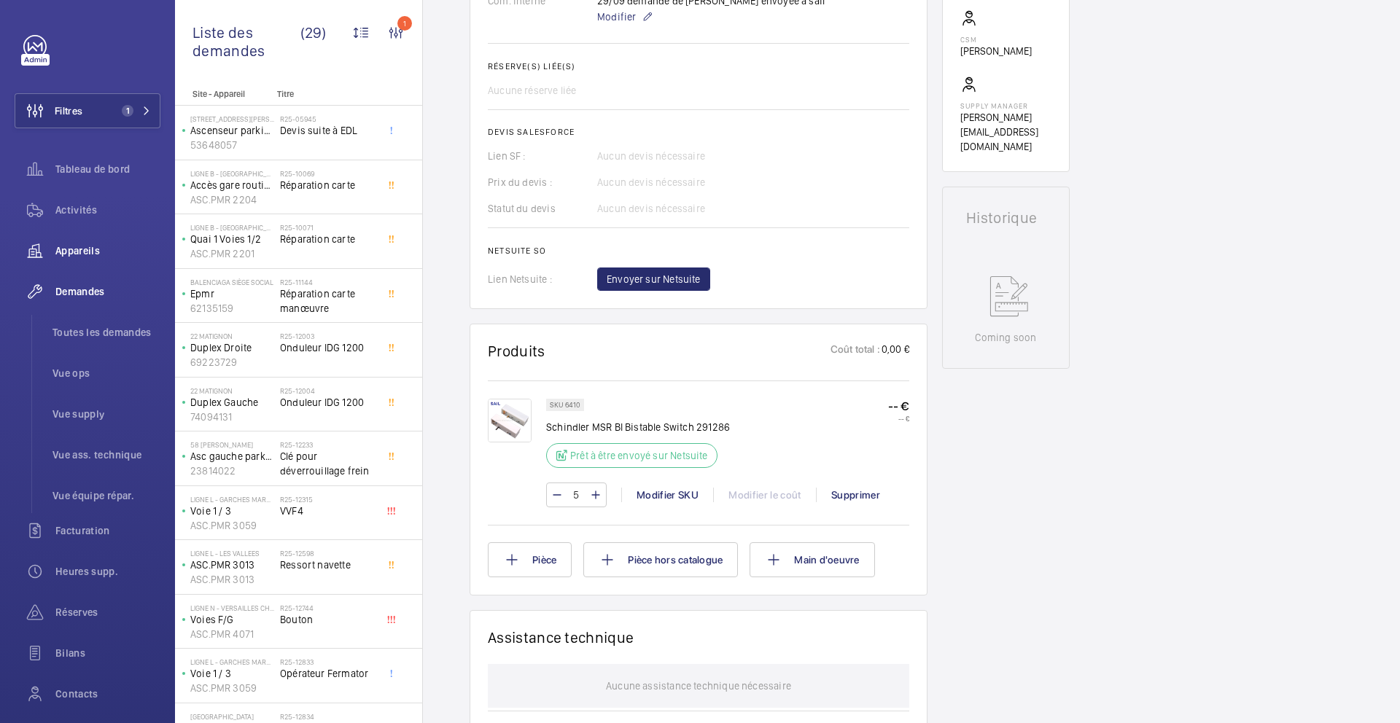
scroll to position [530, 0]
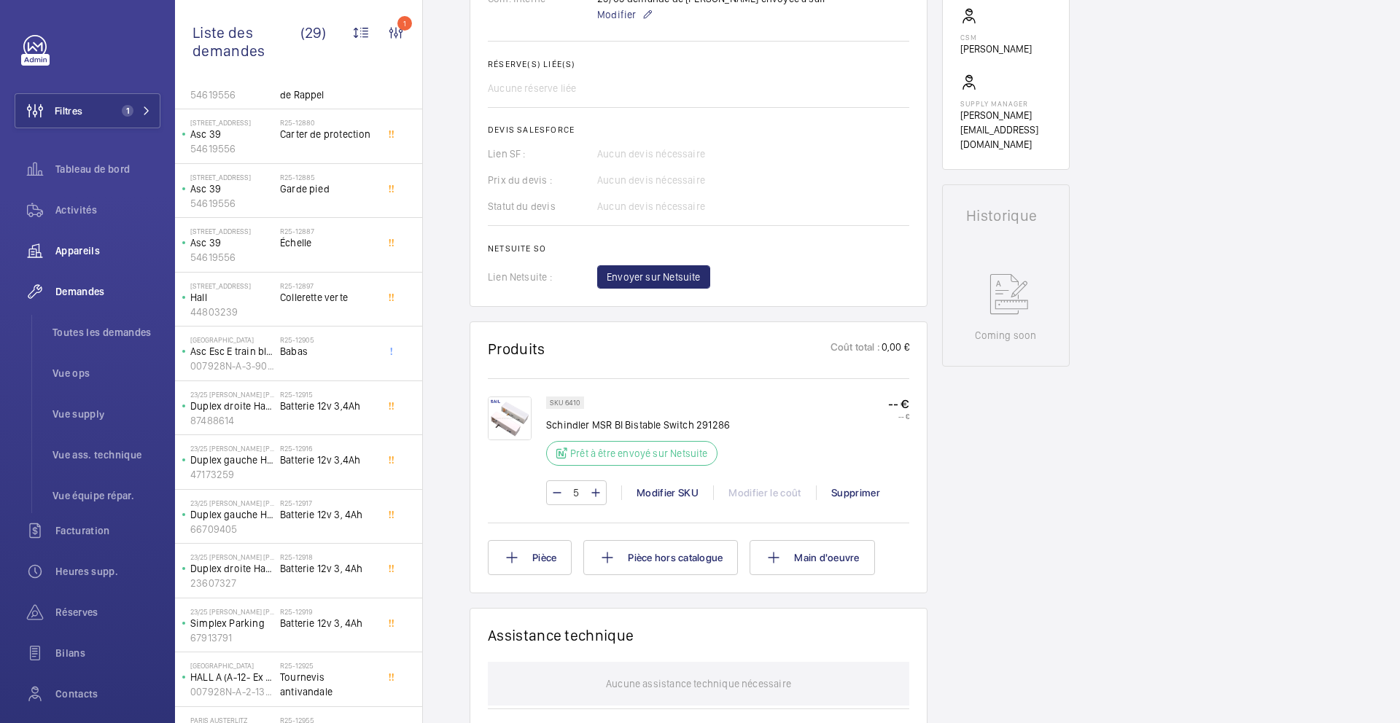
scroll to position [958, 0]
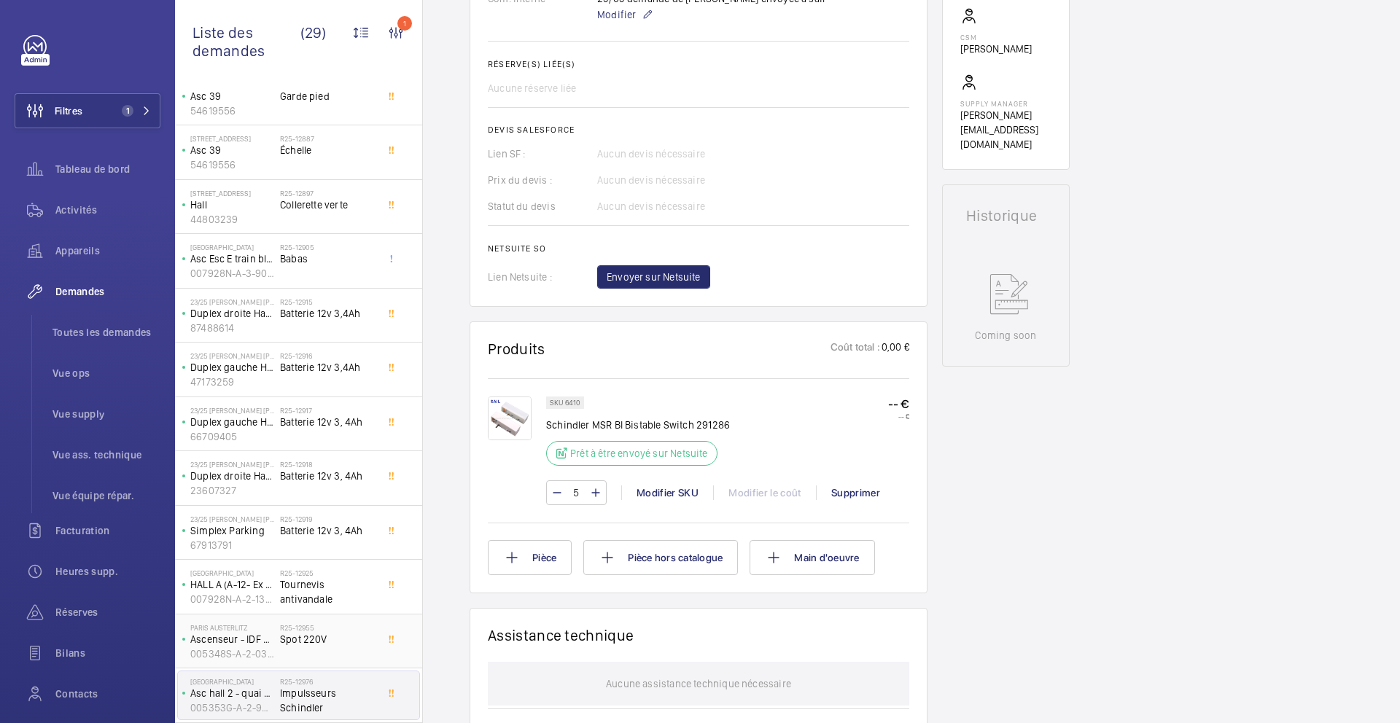
click at [349, 655] on div "R25-12955 Spot 220V" at bounding box center [328, 644] width 96 height 42
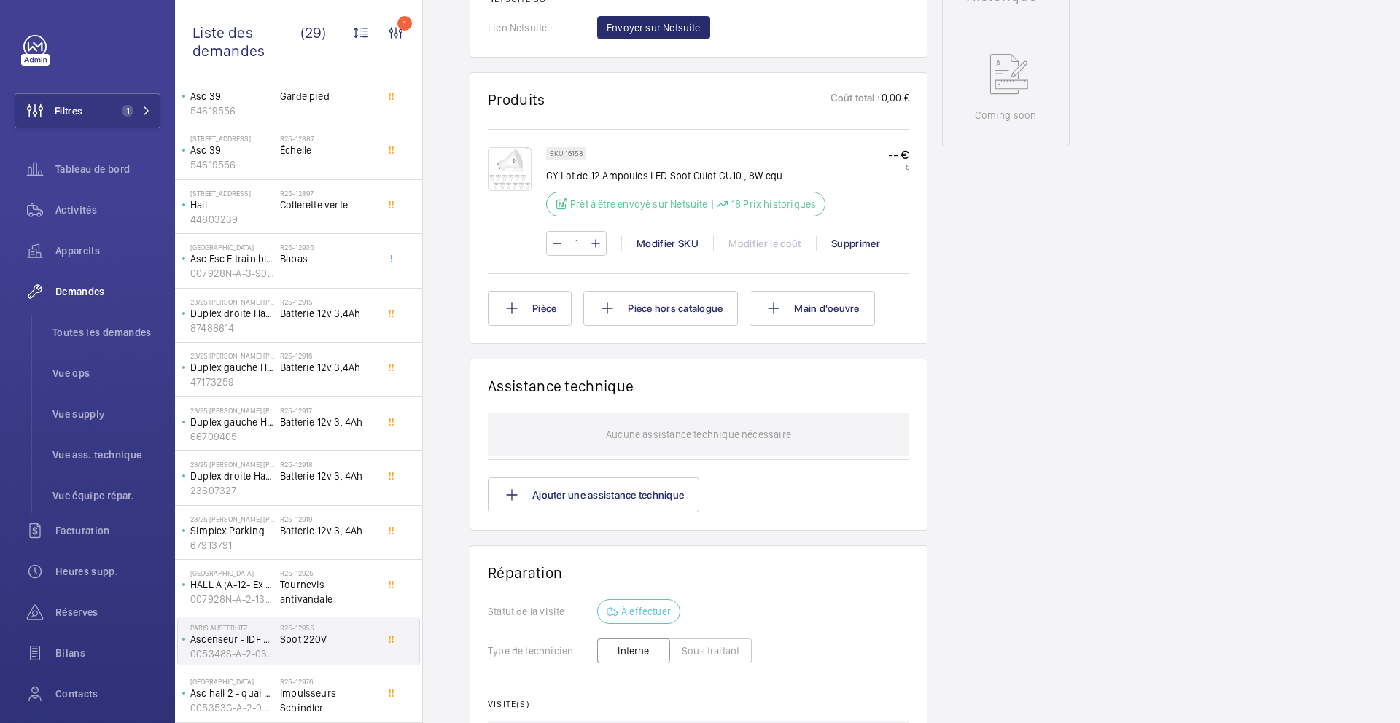
scroll to position [765, 0]
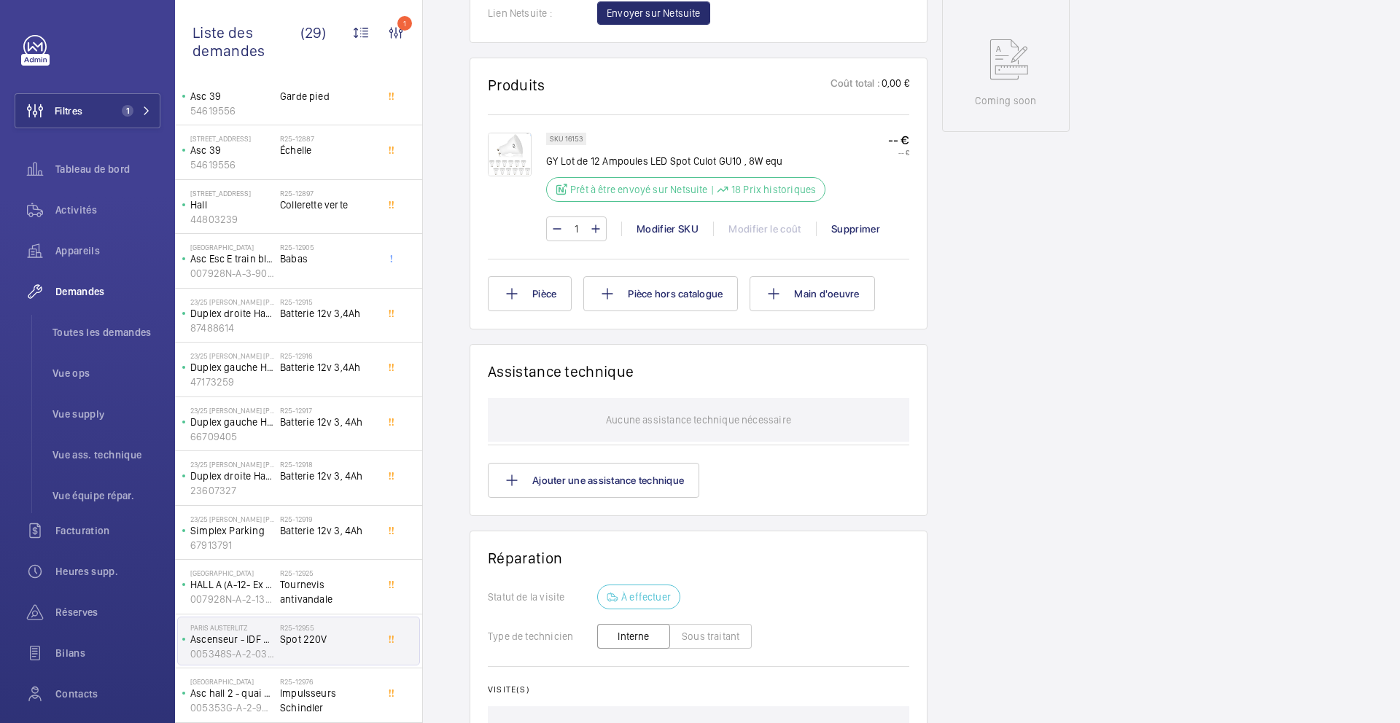
click at [574, 141] on p "SKU 16153" at bounding box center [566, 138] width 33 height 5
copy p "16153"
click at [349, 582] on span "Tournevis antivandale" at bounding box center [328, 591] width 96 height 29
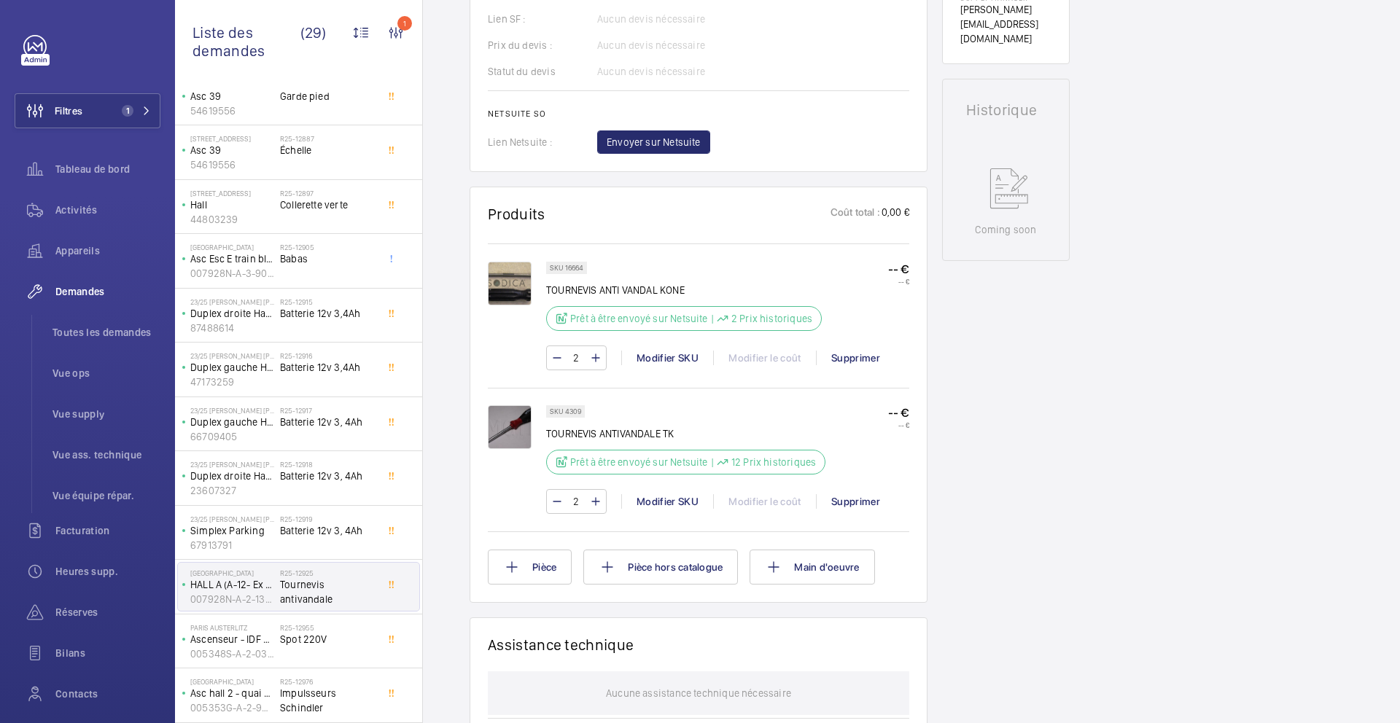
scroll to position [666, 0]
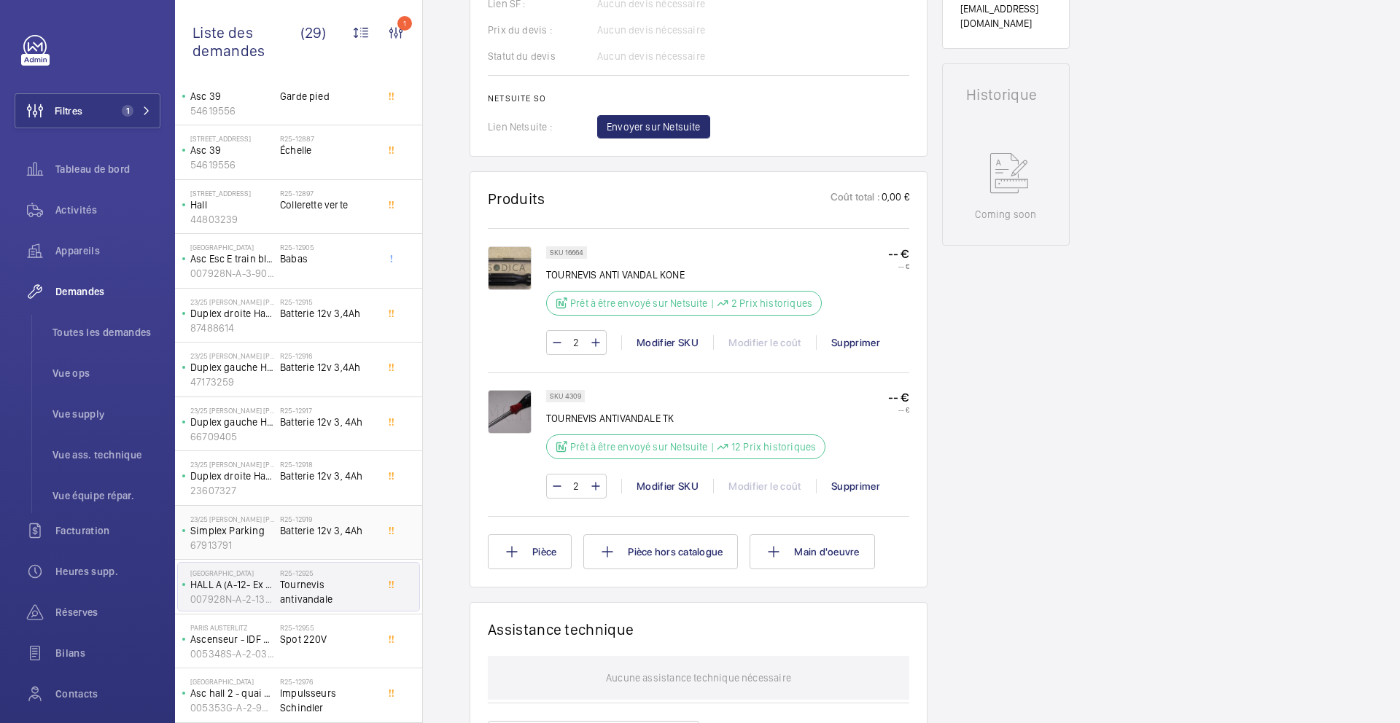
click at [339, 537] on div "R25-12919 Batterie 12v 3, 4Ah" at bounding box center [328, 536] width 96 height 42
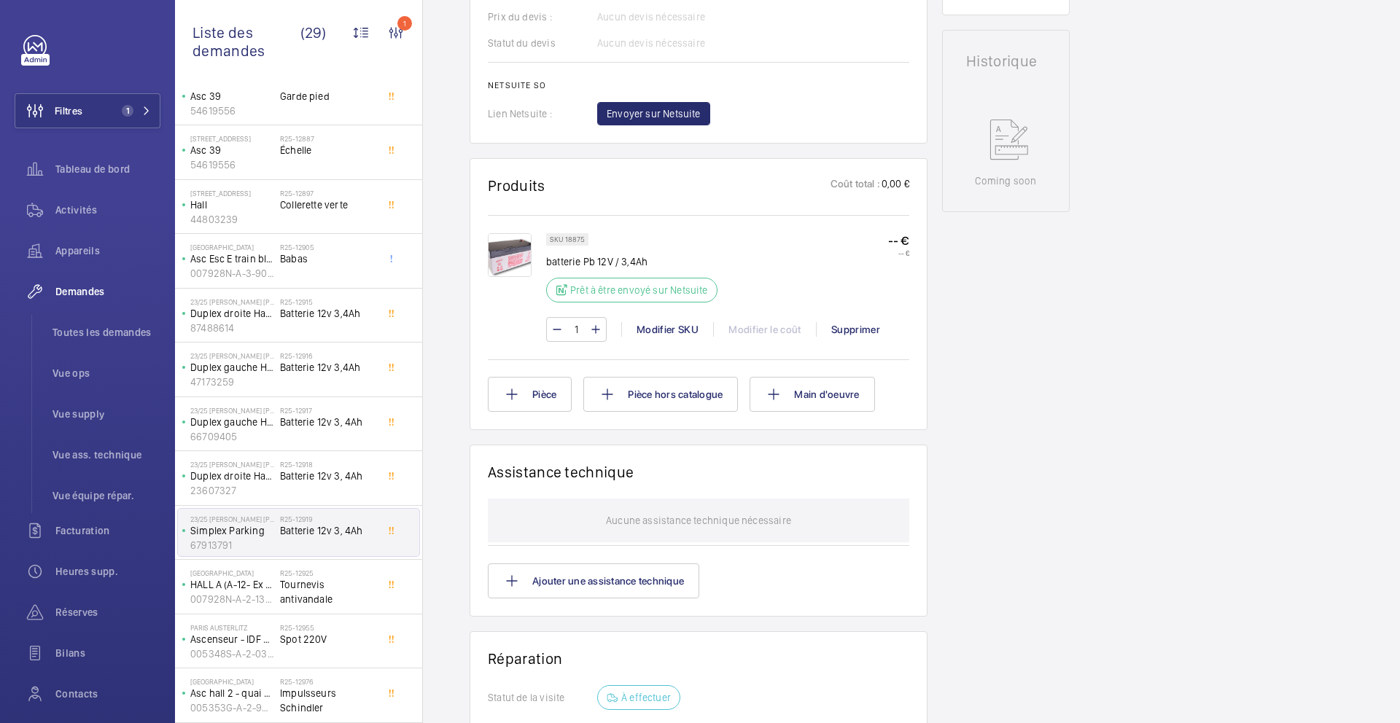
scroll to position [666, 0]
click at [578, 240] on p "SKU 18875" at bounding box center [567, 237] width 35 height 5
copy p "18875"
click at [361, 336] on div "R25-12915 Batterie 12v 3,4Ah" at bounding box center [328, 318] width 96 height 42
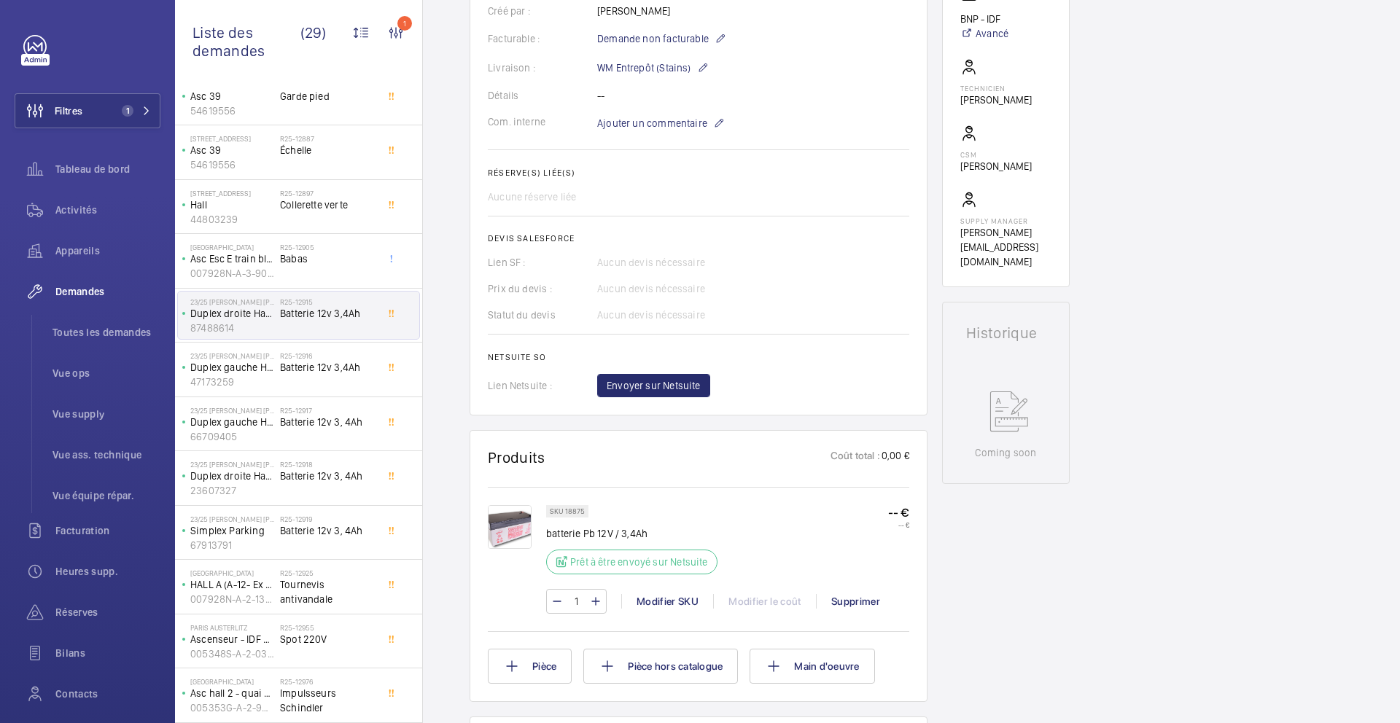
scroll to position [407, 0]
drag, startPoint x: 645, startPoint y: 537, endPoint x: 622, endPoint y: 534, distance: 23.4
click at [622, 534] on p "batterie Pb 12V / 3,4Ah" at bounding box center [631, 533] width 171 height 15
copy p "3,4Ah"
click at [617, 510] on div "SKU 18875 batterie Pb 12V / 3,4Ah Prêt à être envoyé sur Netsuite" at bounding box center [631, 544] width 171 height 78
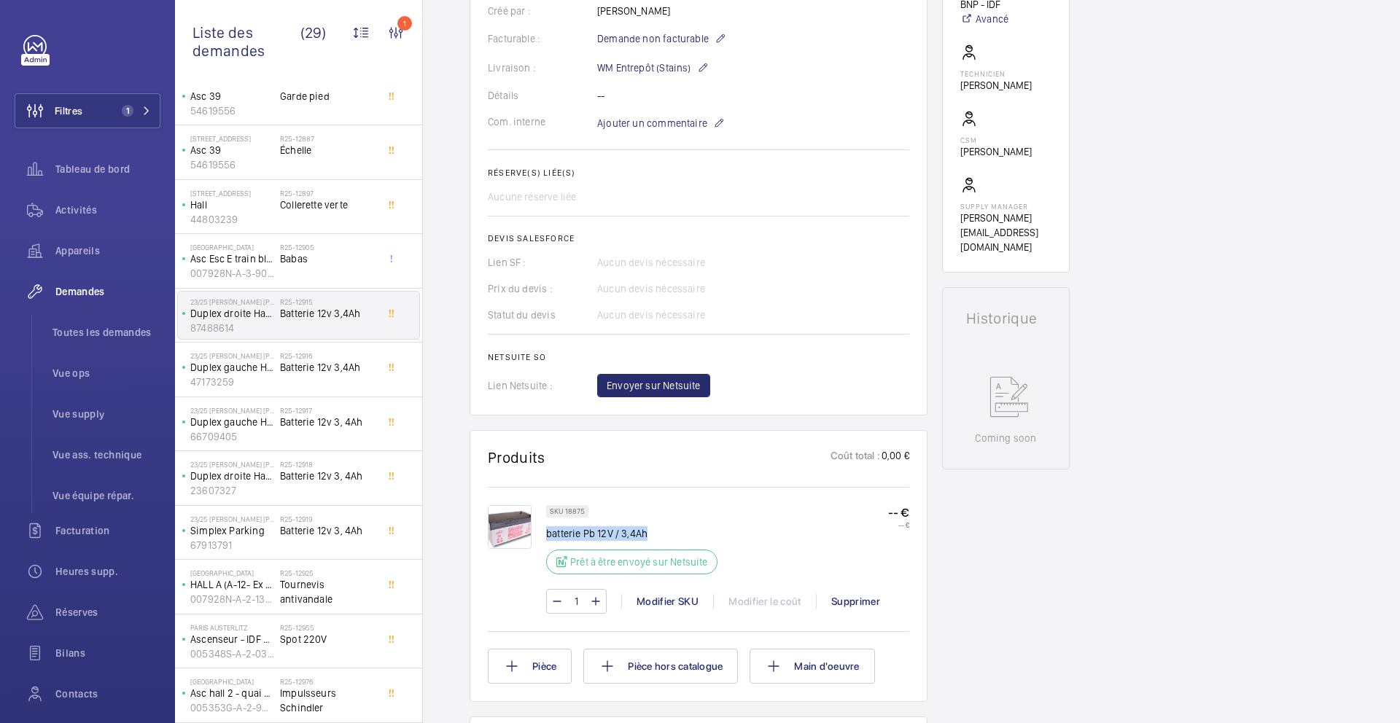
drag, startPoint x: 650, startPoint y: 532, endPoint x: 548, endPoint y: 537, distance: 102.9
click at [548, 537] on p "batterie Pb 12V / 3,4Ah" at bounding box center [631, 533] width 171 height 15
copy p "batterie Pb 12V / 3,4Ah"
